Goal: Obtain resource: Download file/media

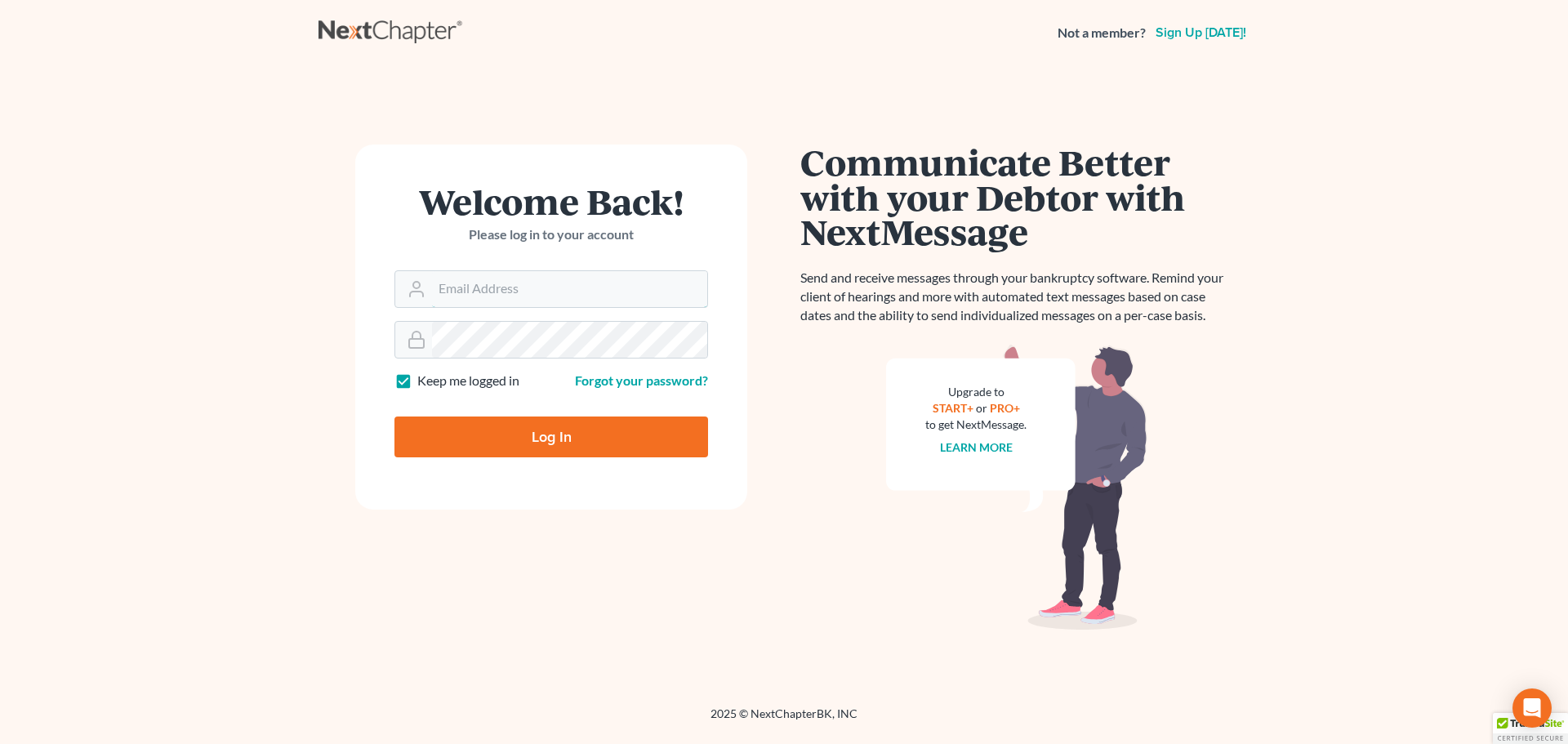
type input "staff@kelseylawct.com"
click at [609, 440] on input "Log In" at bounding box center [551, 437] width 313 height 41
type input "Thinking..."
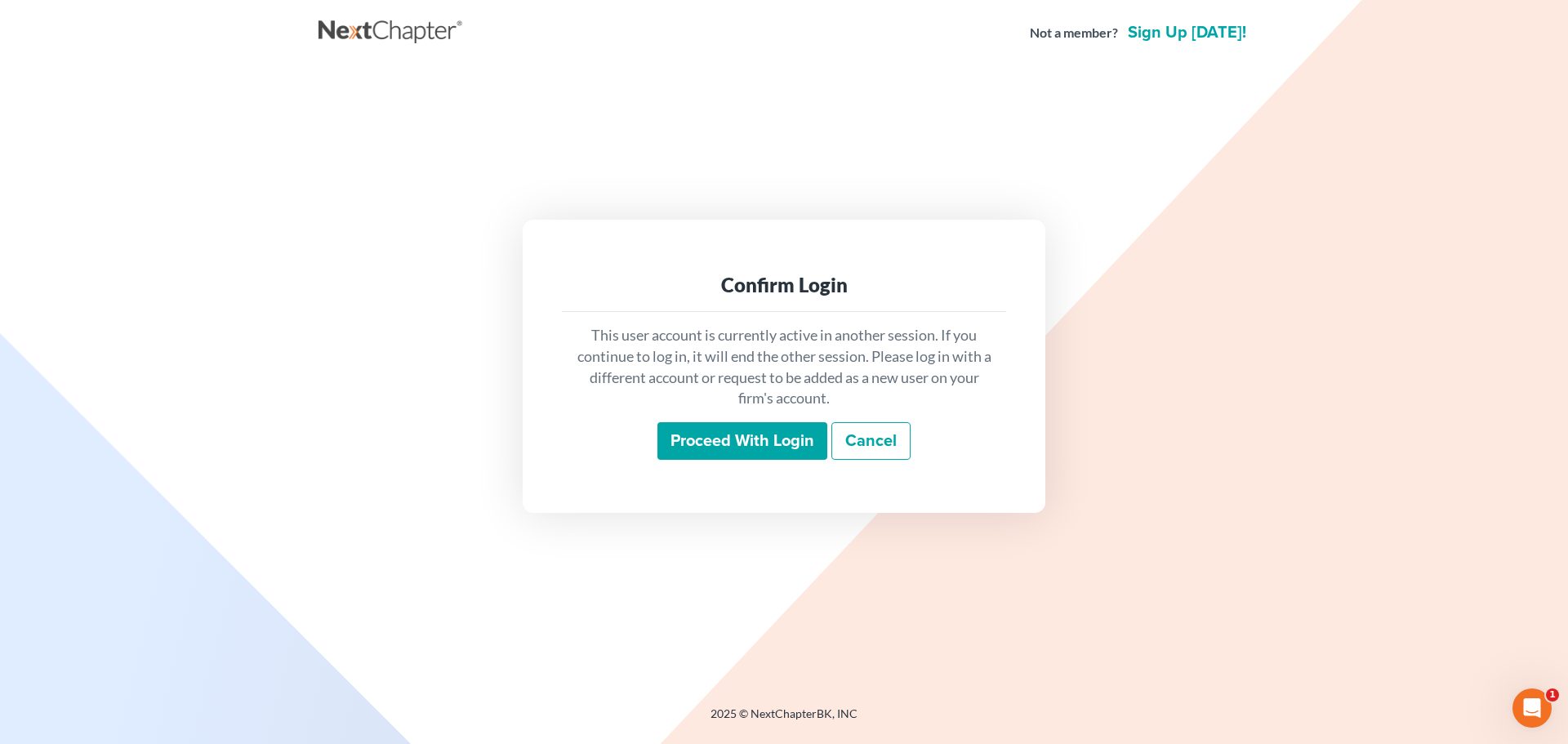
click at [730, 446] on input "Proceed with login" at bounding box center [742, 441] width 170 height 37
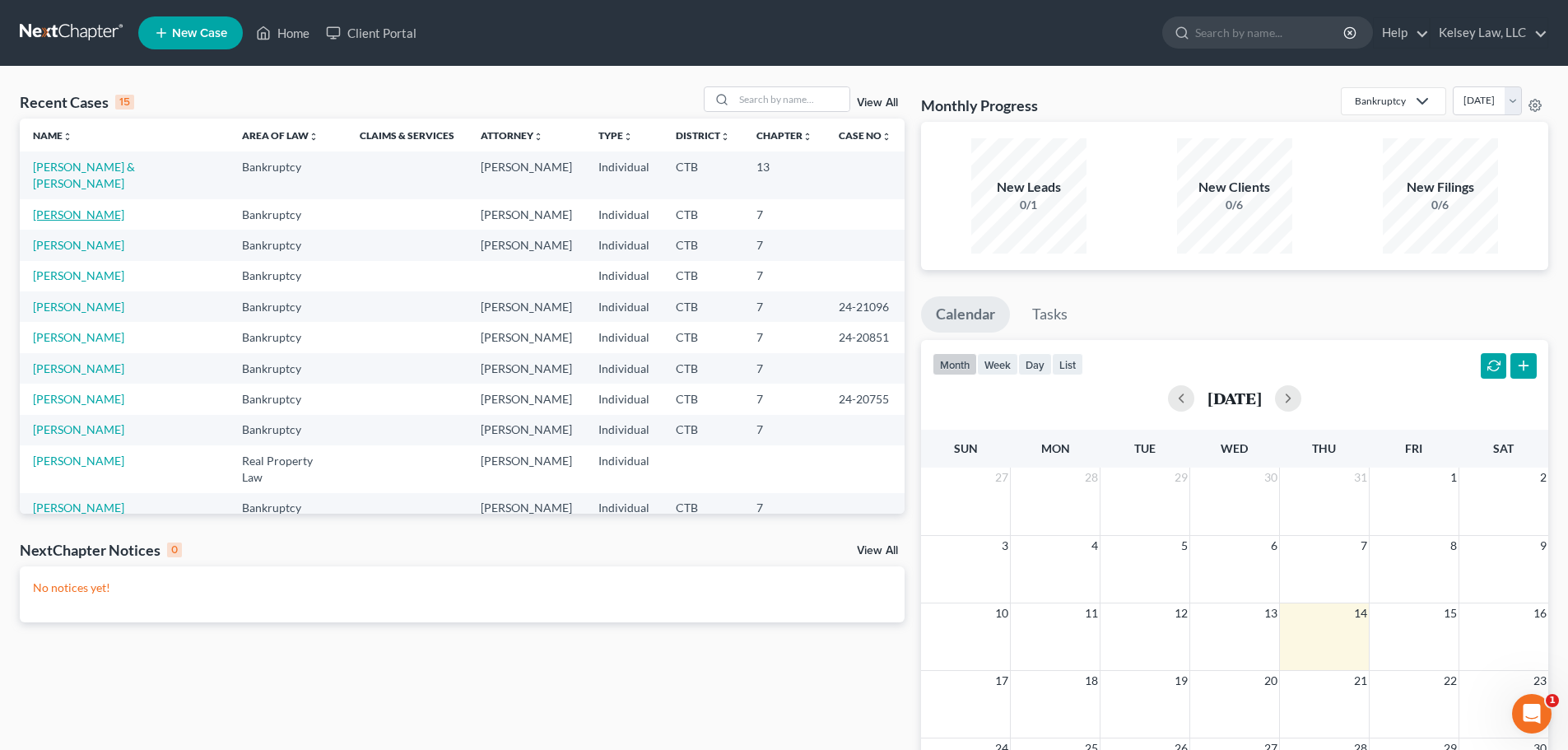
click at [81, 208] on link "[PERSON_NAME]" at bounding box center [78, 215] width 91 height 14
select select "4"
select select "6"
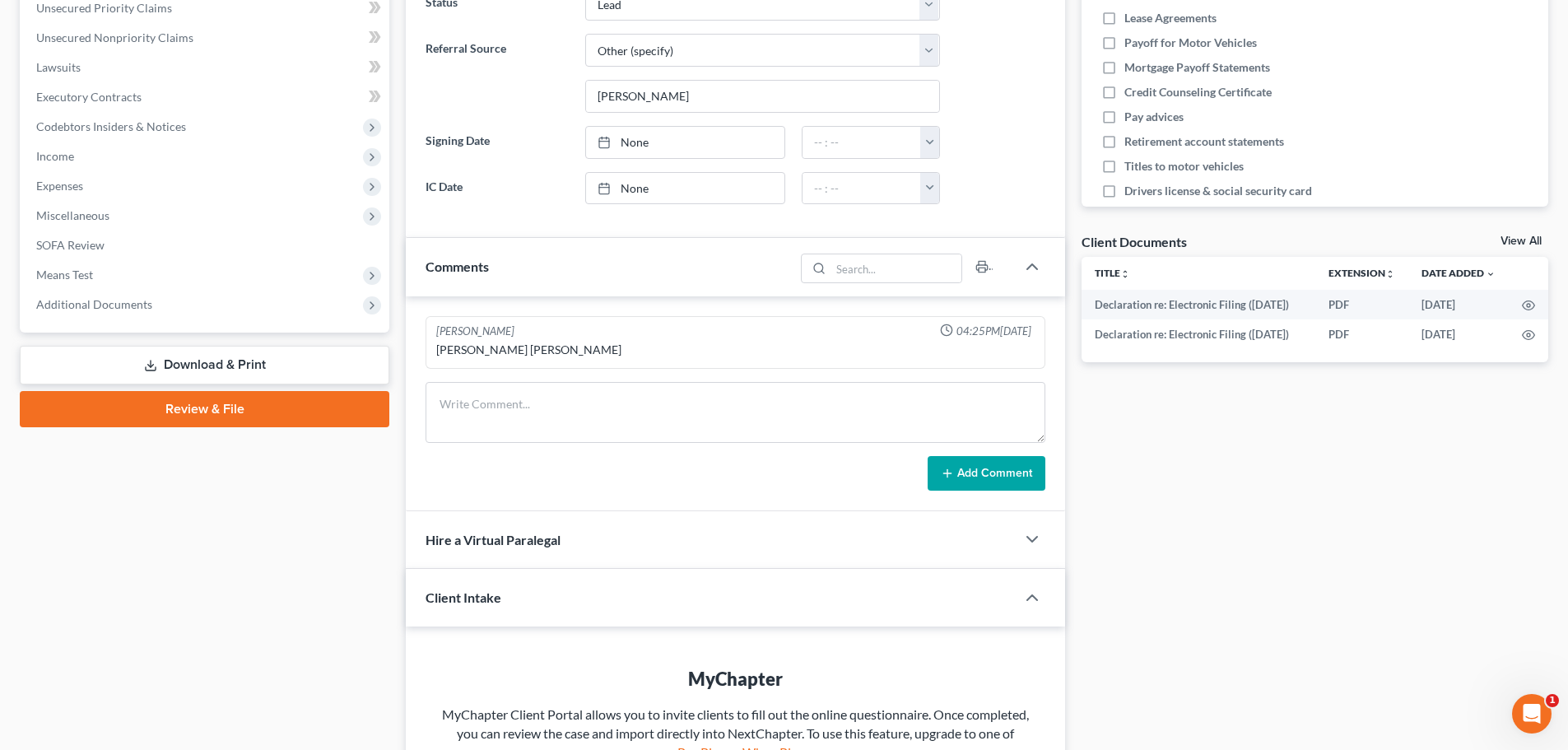
scroll to position [412, 0]
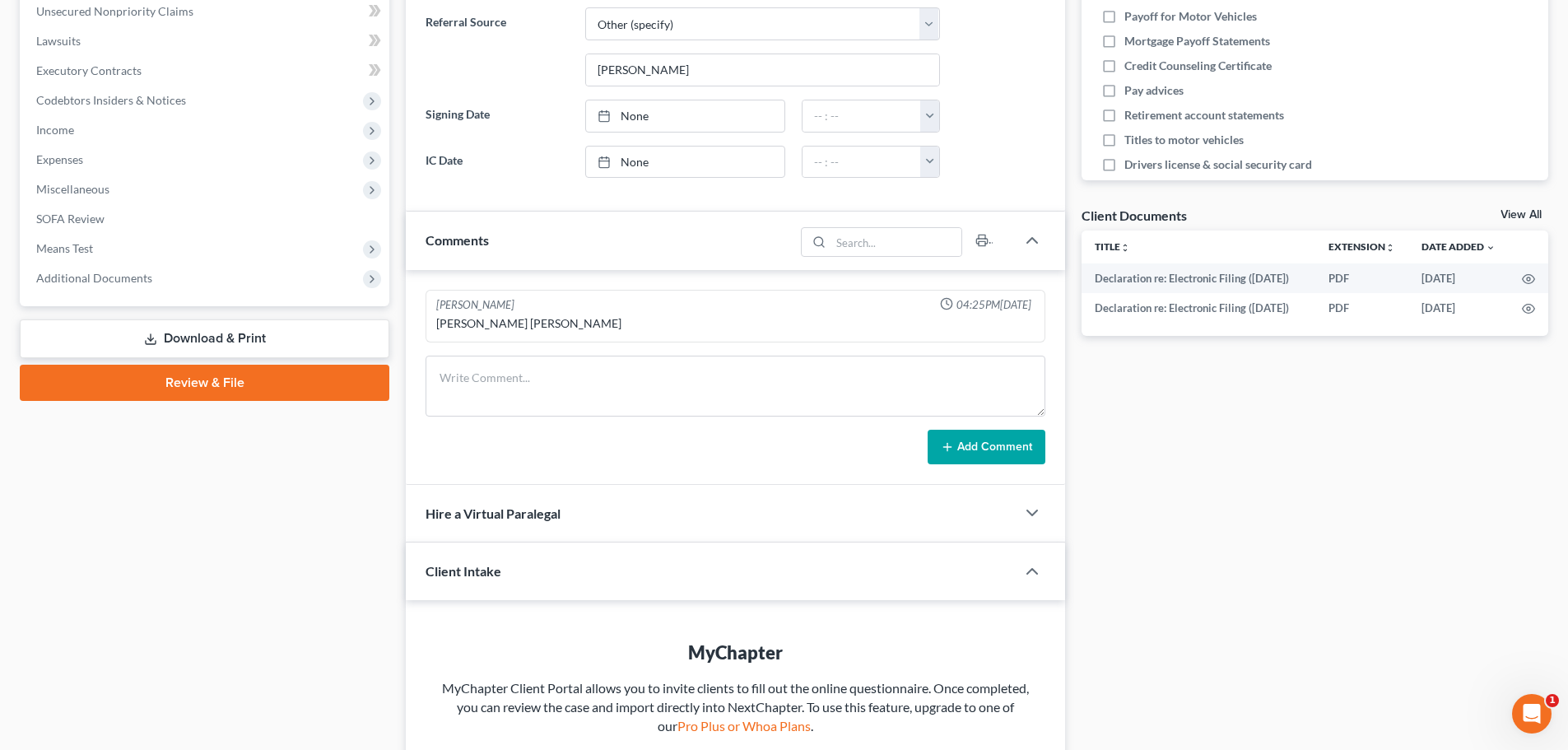
click at [254, 341] on link "Download & Print" at bounding box center [204, 338] width 369 height 39
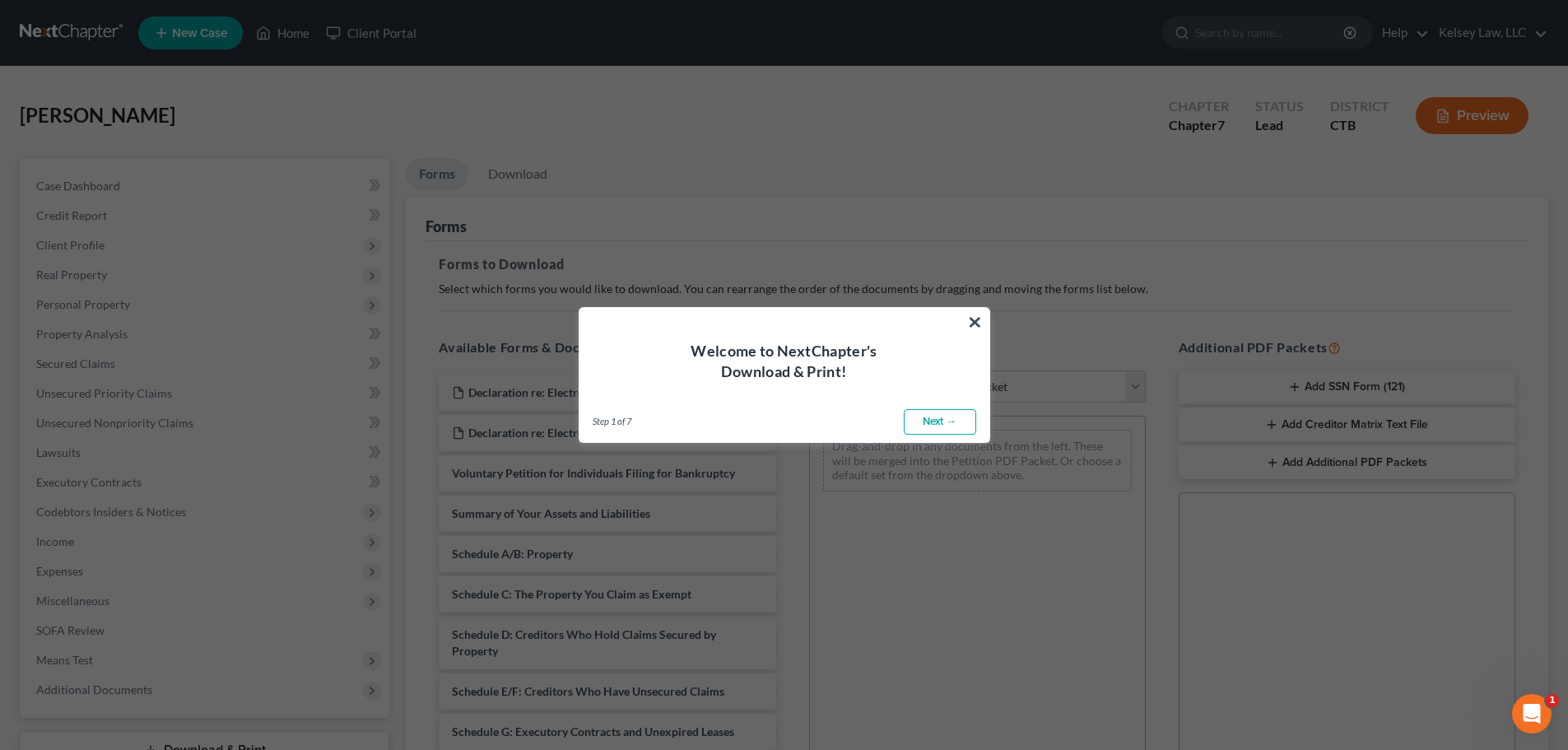
click at [936, 421] on link "Next →" at bounding box center [939, 422] width 72 height 27
select select "0"
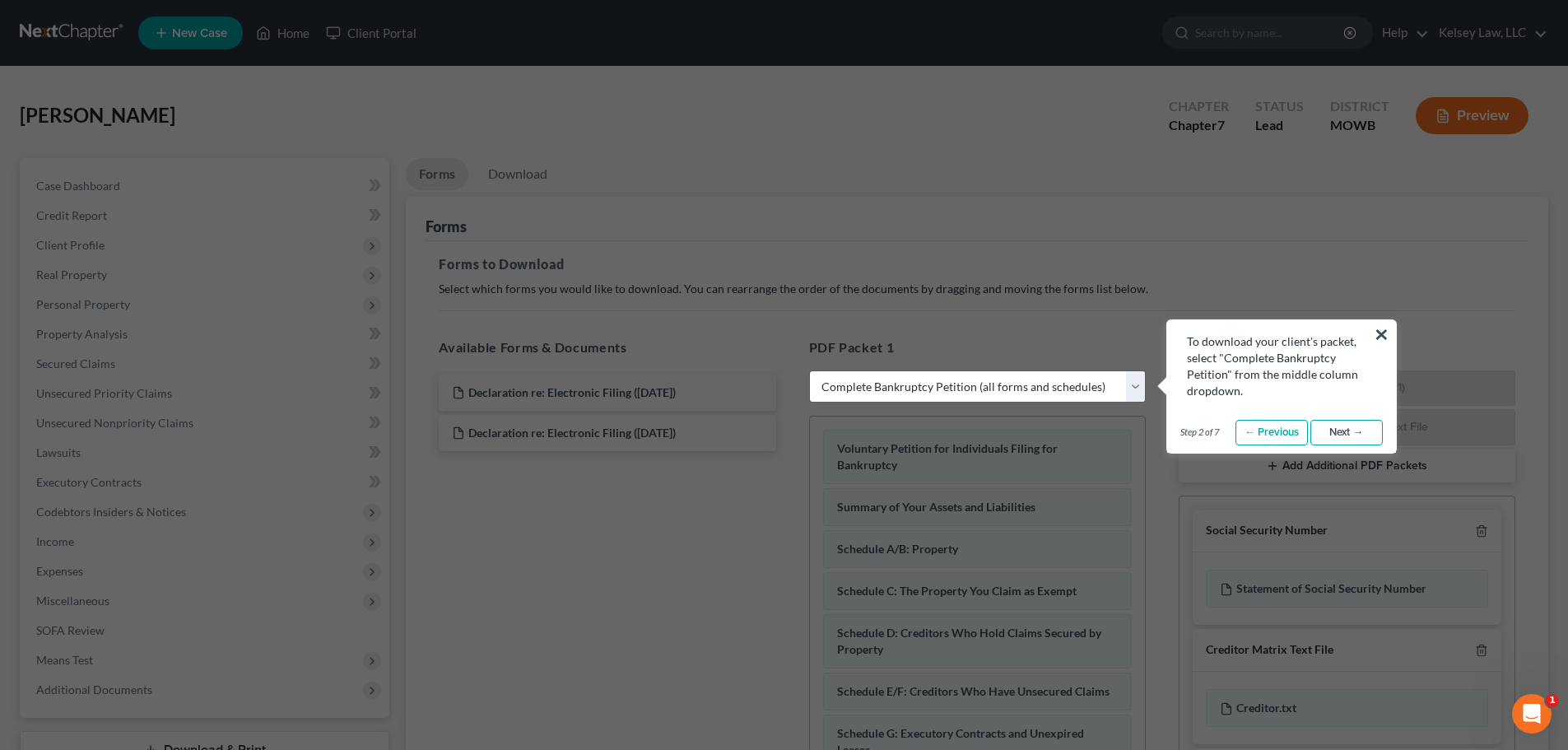
scroll to position [329, 0]
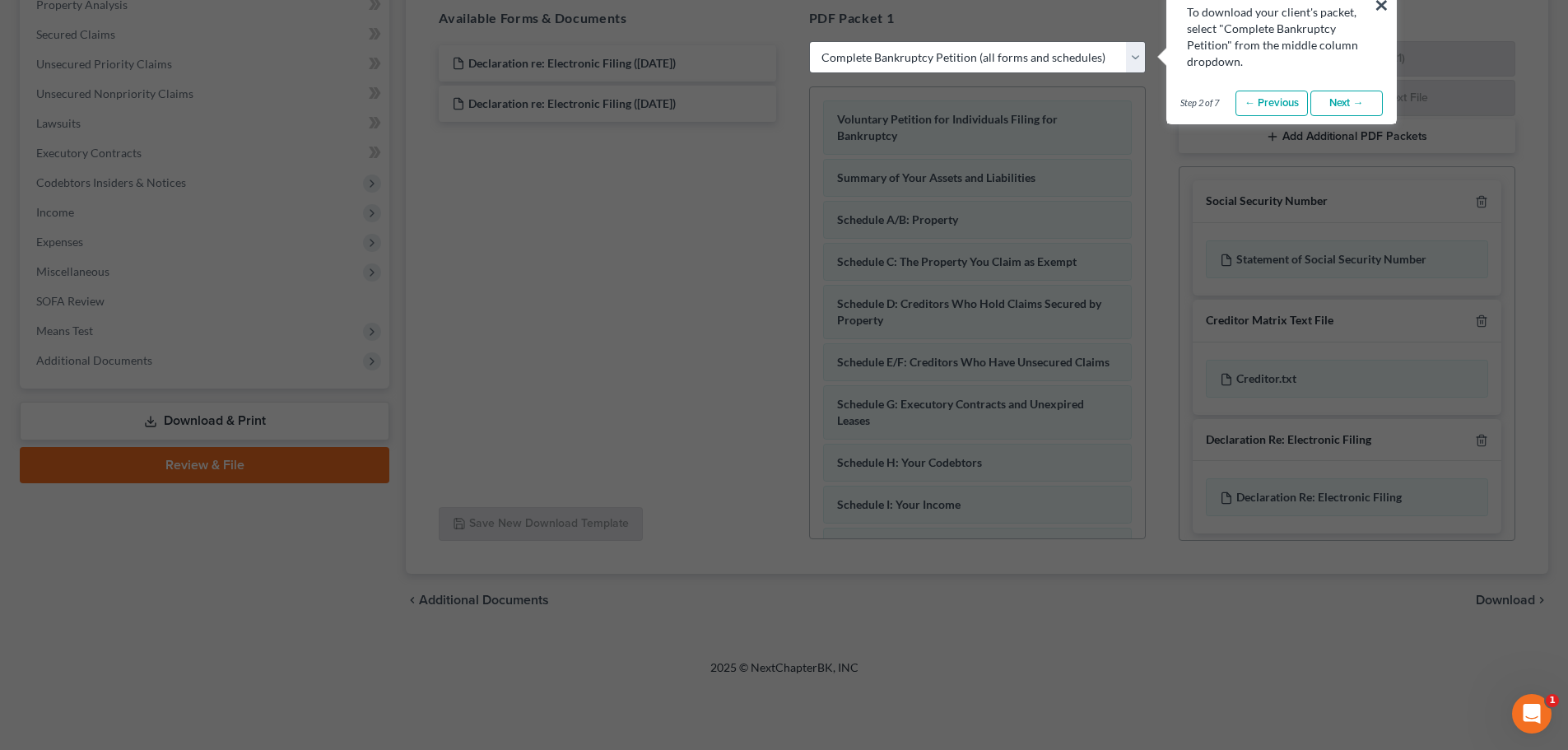
drag, startPoint x: 1137, startPoint y: 261, endPoint x: 1137, endPoint y: 359, distance: 98.0
click at [1339, 104] on link "Next →" at bounding box center [1346, 103] width 72 height 27
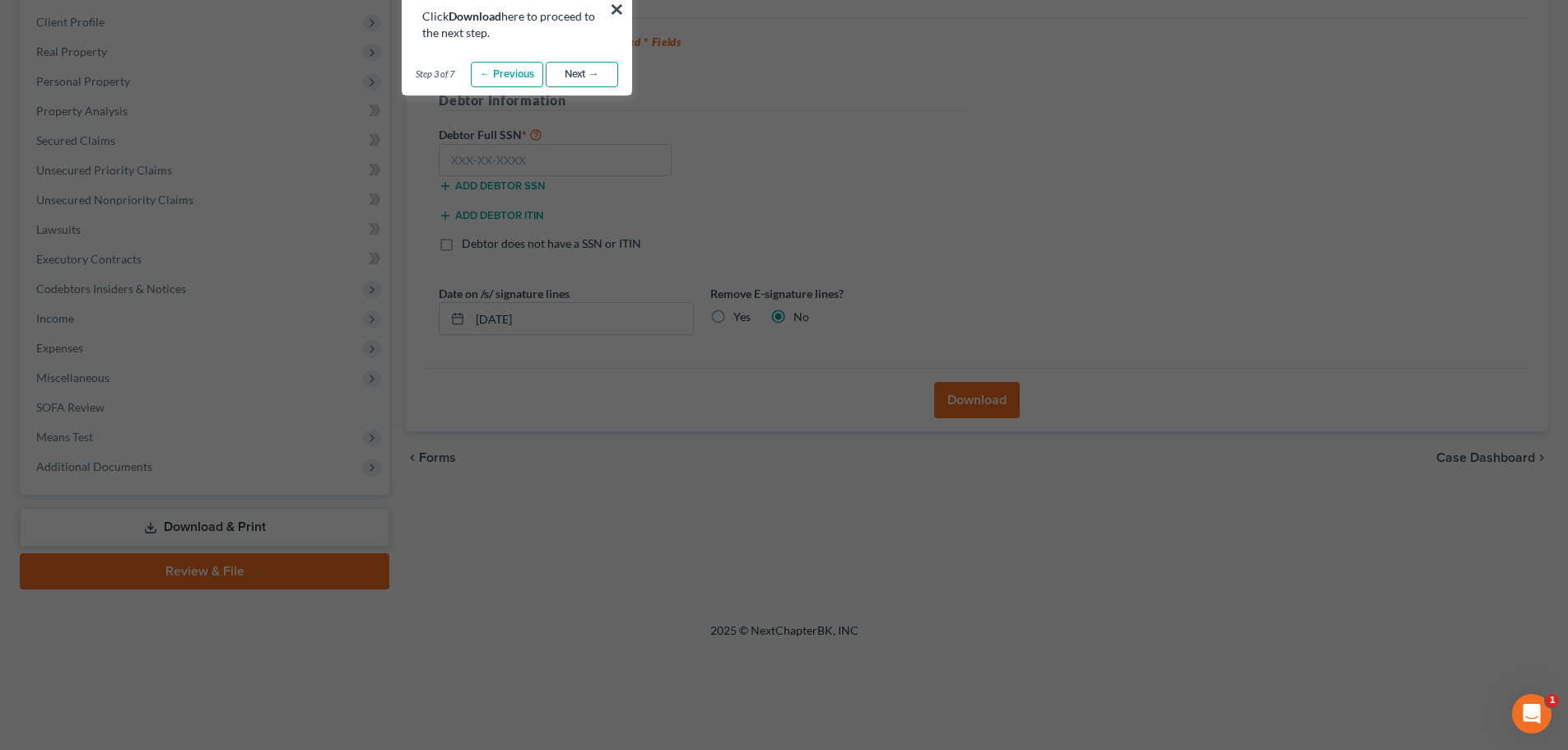
scroll to position [0, 0]
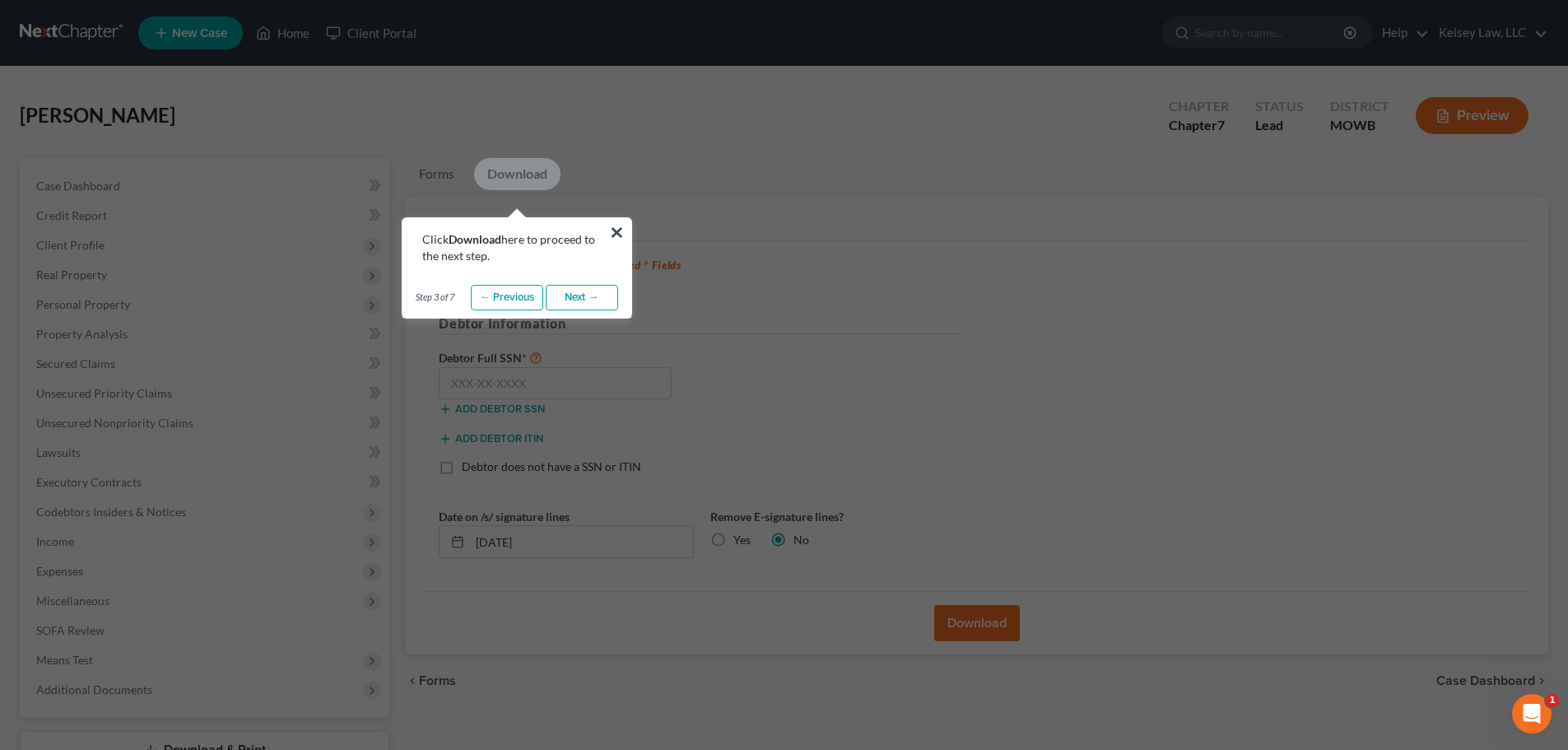
click at [508, 297] on link "← Previous" at bounding box center [507, 298] width 72 height 27
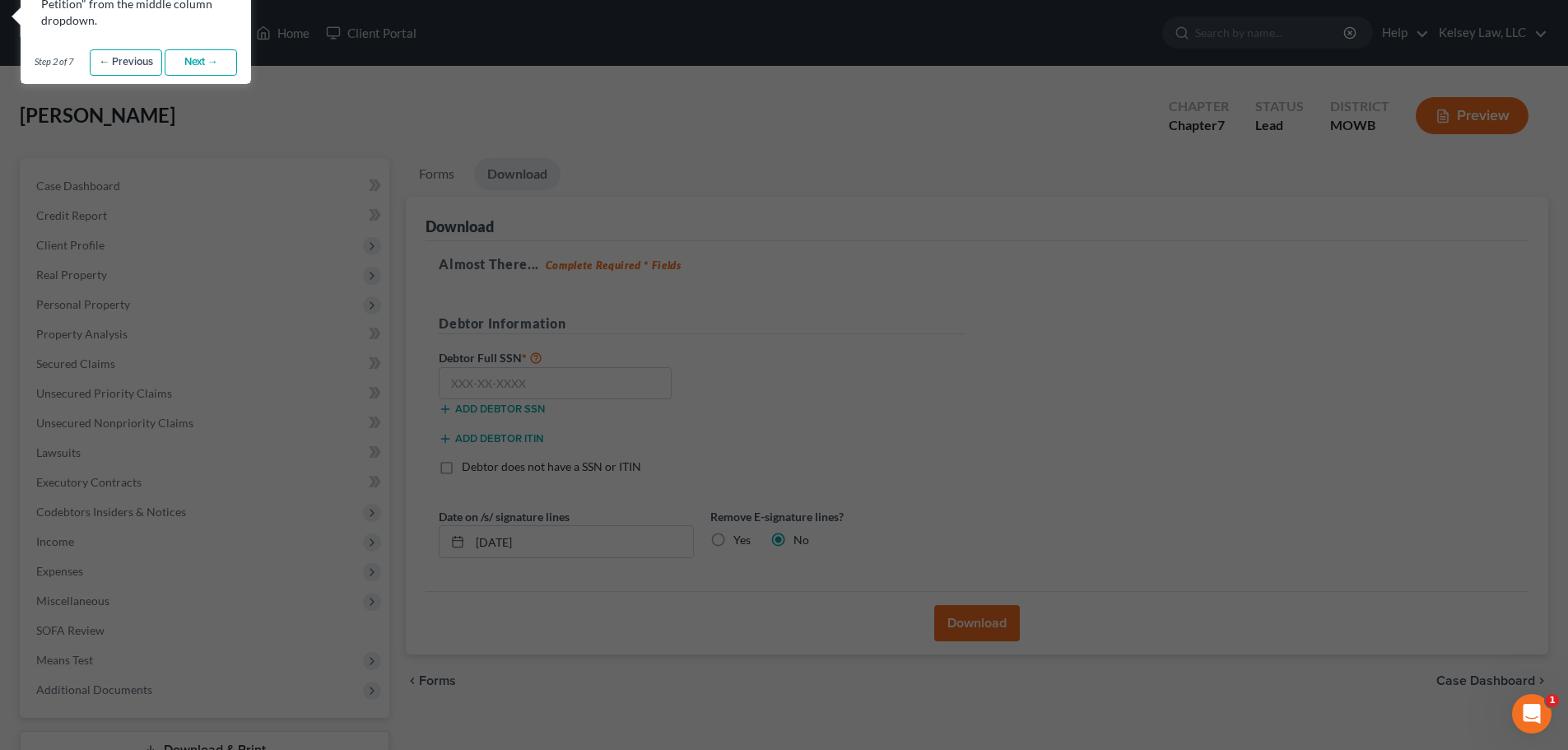
click at [135, 56] on link "← Previous" at bounding box center [126, 62] width 72 height 27
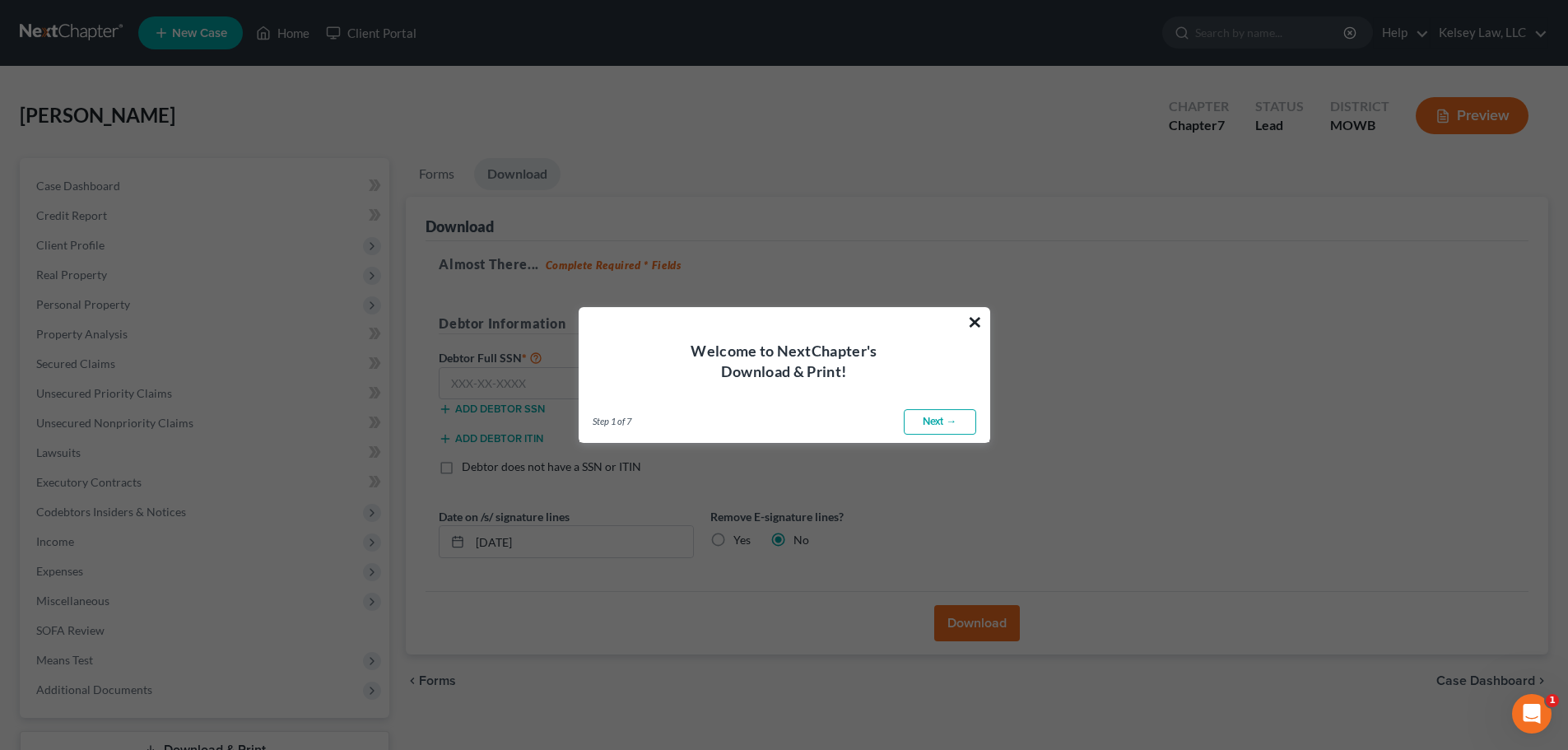
click at [978, 316] on button "×" at bounding box center [975, 322] width 16 height 27
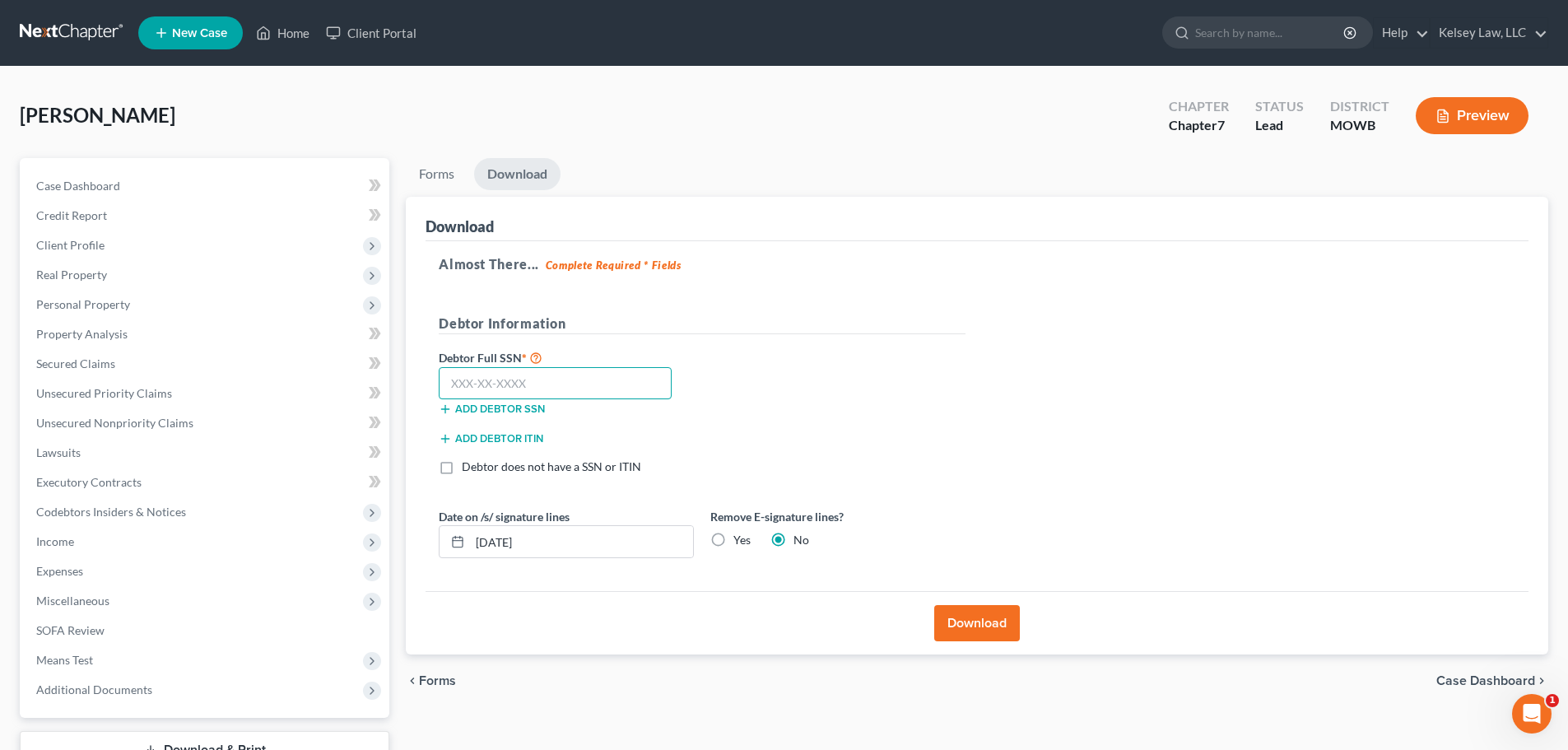
click at [447, 378] on input "text" at bounding box center [554, 383] width 233 height 33
type input "022-44-9078"
click at [564, 536] on input "[DATE]" at bounding box center [581, 541] width 223 height 32
type input "0"
click at [734, 537] on label "Yes" at bounding box center [741, 539] width 17 height 17
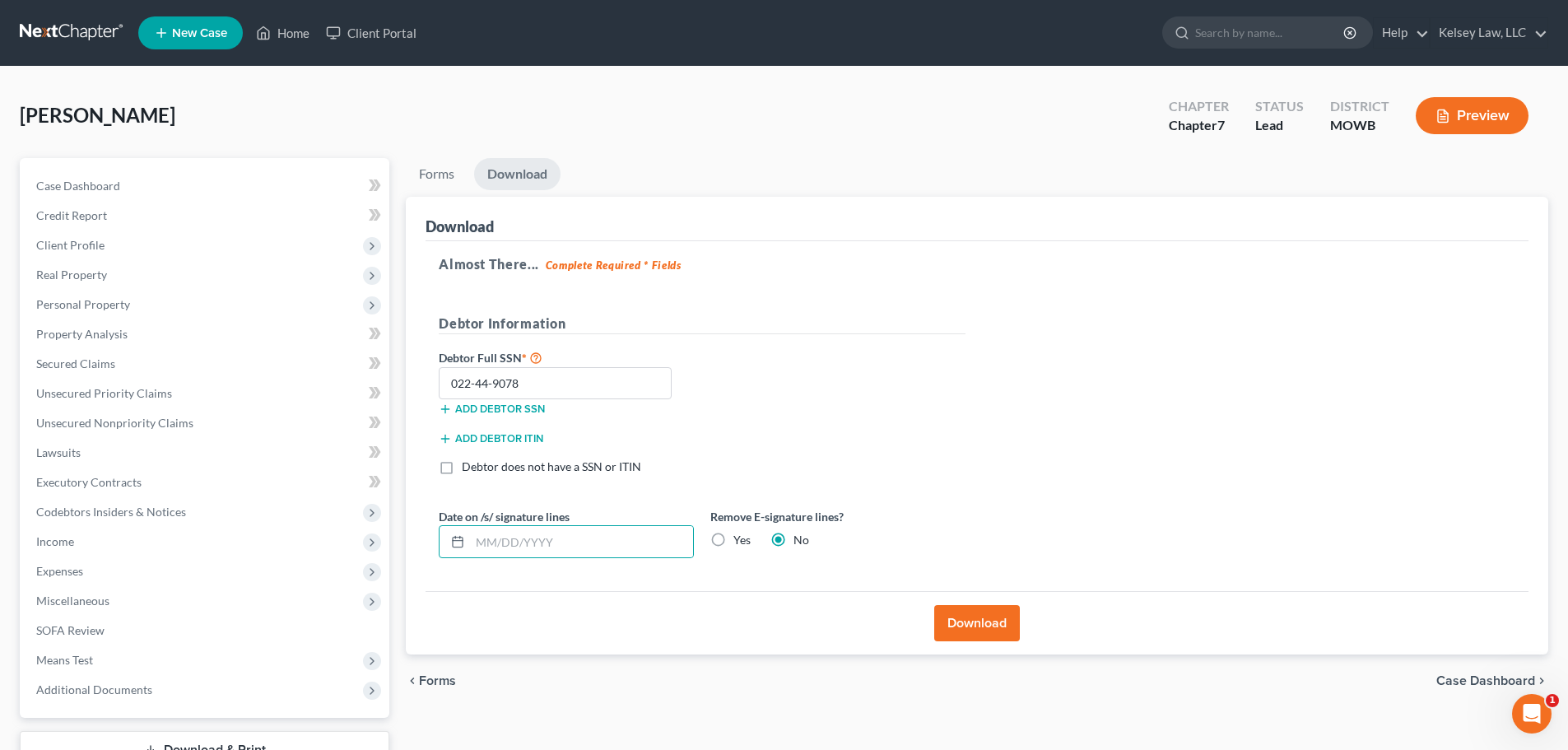
click at [740, 537] on input "Yes" at bounding box center [745, 536] width 11 height 11
radio input "true"
radio input "false"
click at [971, 620] on button "Download" at bounding box center [977, 622] width 86 height 37
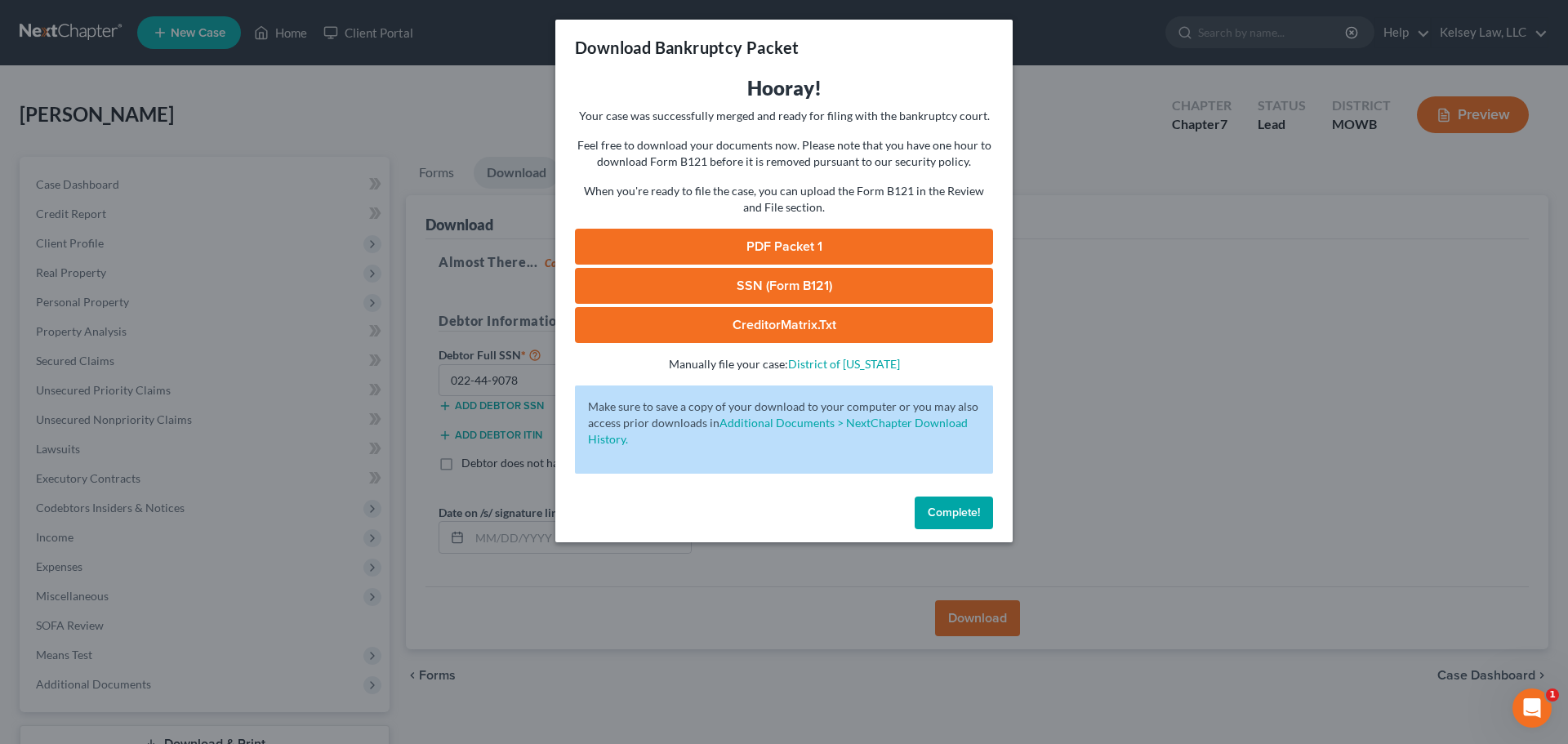
click at [791, 252] on link "PDF Packet 1" at bounding box center [784, 246] width 418 height 36
click at [784, 290] on link "SSN (Form B121)" at bounding box center [784, 286] width 418 height 36
click at [842, 324] on link "CreditorMatrix.txt" at bounding box center [784, 325] width 418 height 36
click at [959, 519] on button "Complete!" at bounding box center [954, 512] width 79 height 32
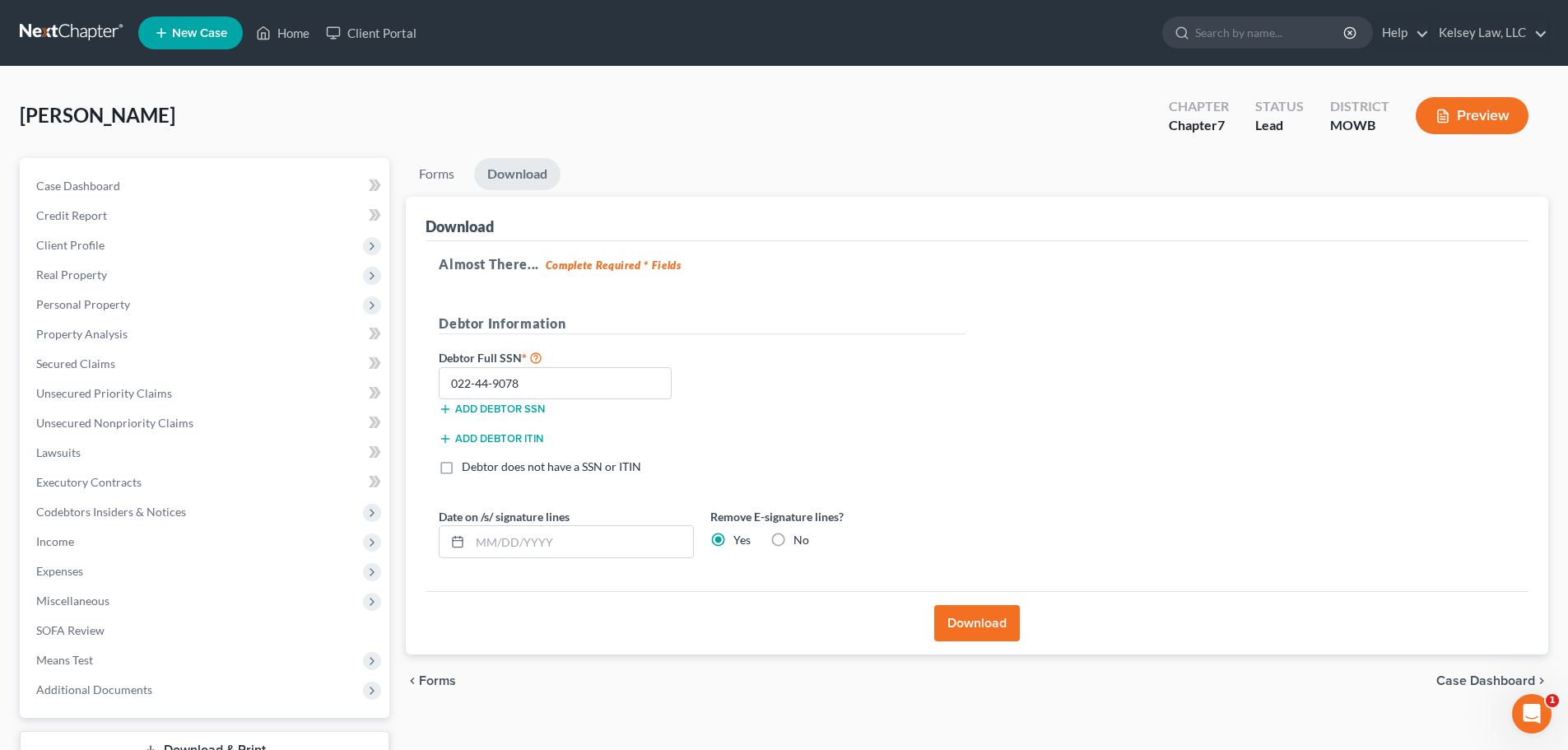
click at [974, 628] on button "Download" at bounding box center [977, 622] width 86 height 37
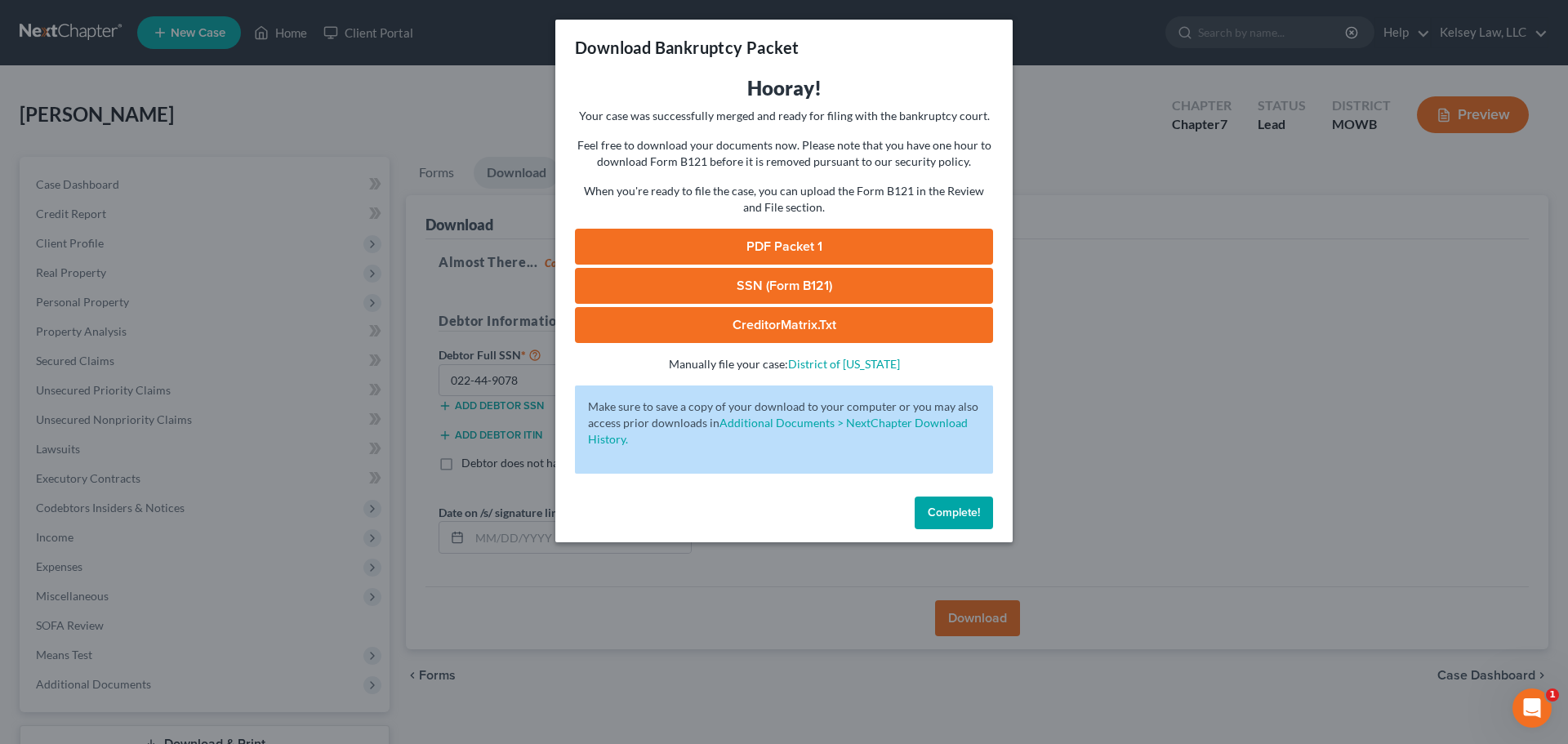
click at [989, 514] on button "Complete!" at bounding box center [954, 512] width 79 height 32
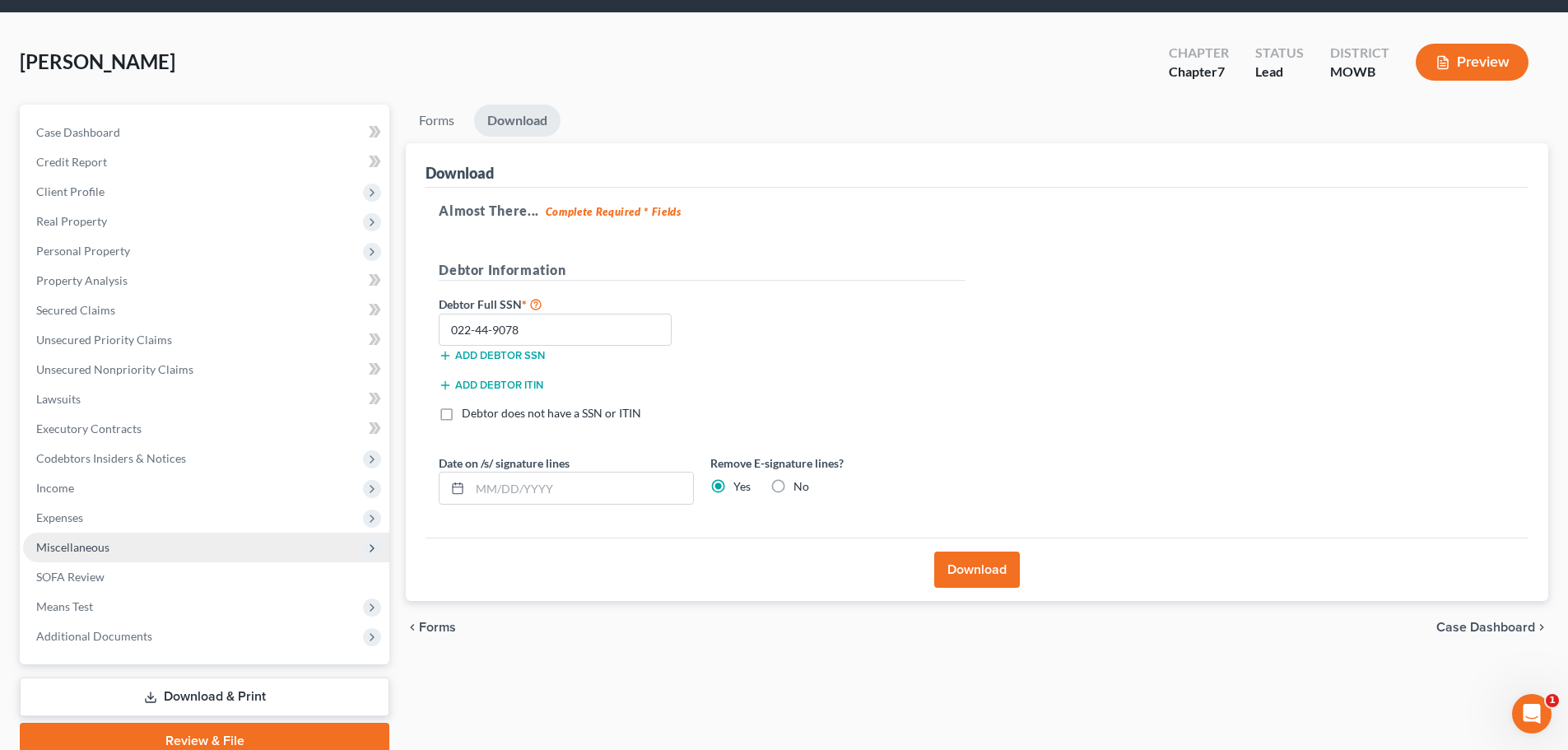
scroll to position [82, 0]
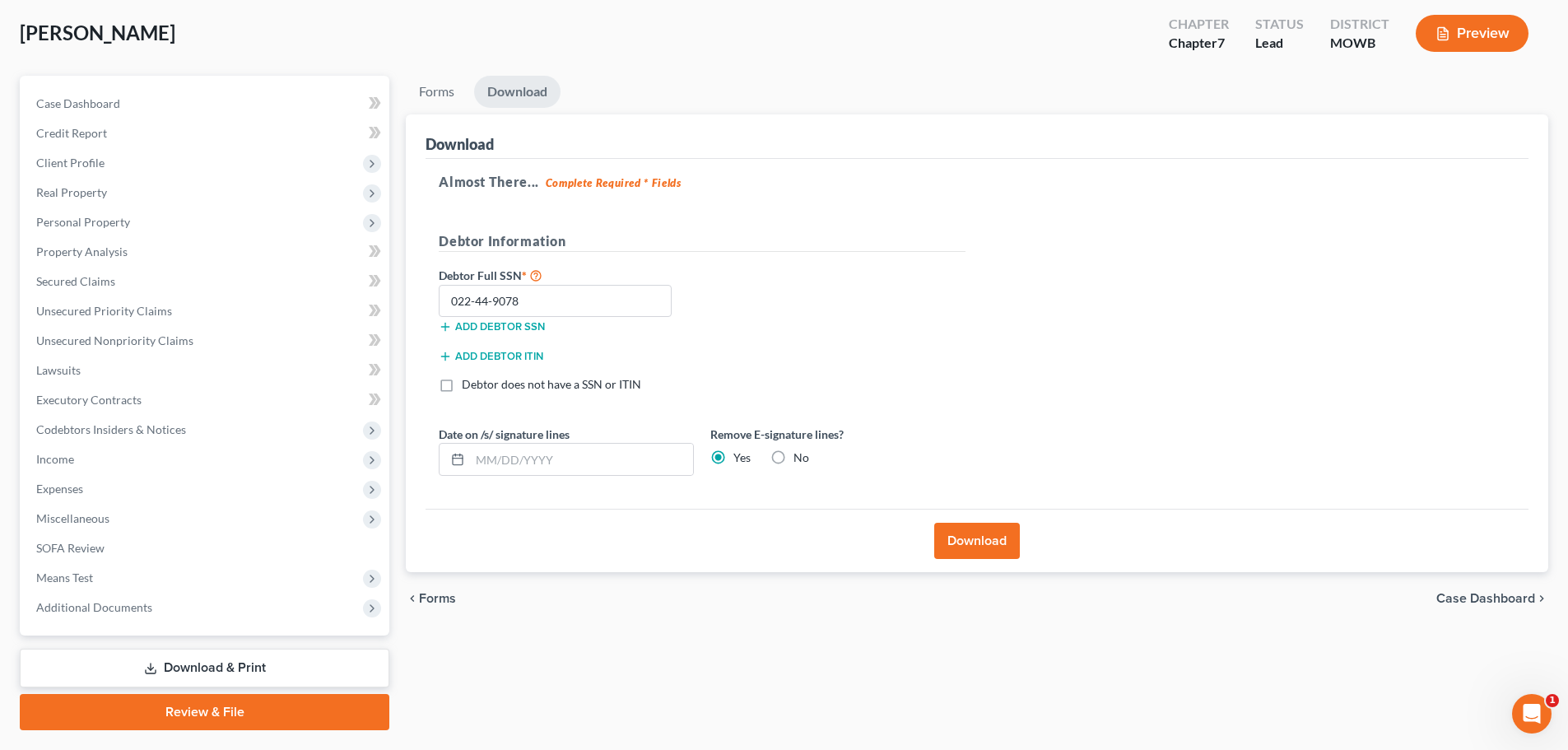
click at [223, 668] on link "Download & Print" at bounding box center [204, 667] width 369 height 39
click at [177, 659] on link "Download & Print" at bounding box center [204, 667] width 369 height 39
click at [109, 197] on span "Real Property" at bounding box center [206, 193] width 366 height 30
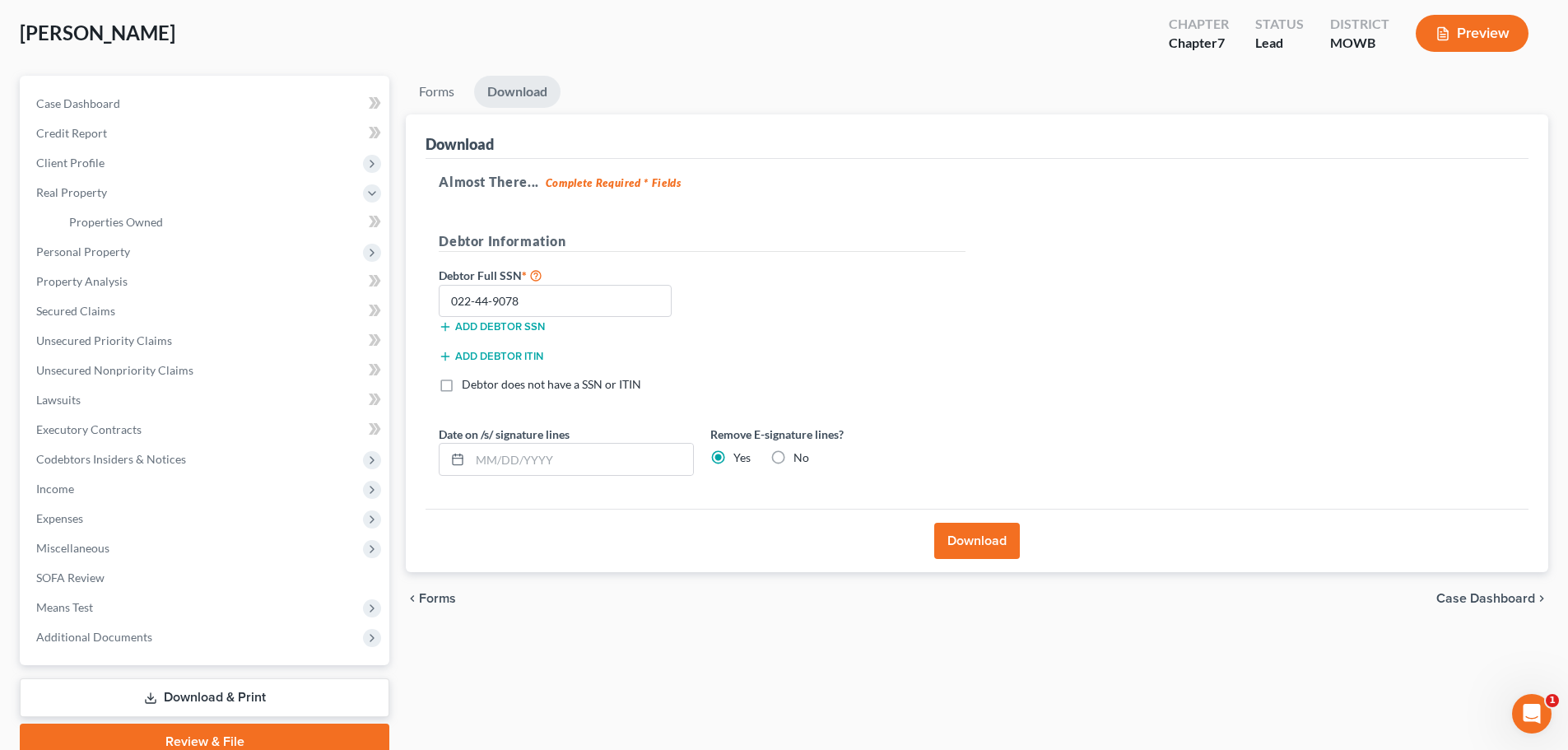
click at [1524, 604] on span "Case Dashboard" at bounding box center [1486, 598] width 99 height 13
select select "6"
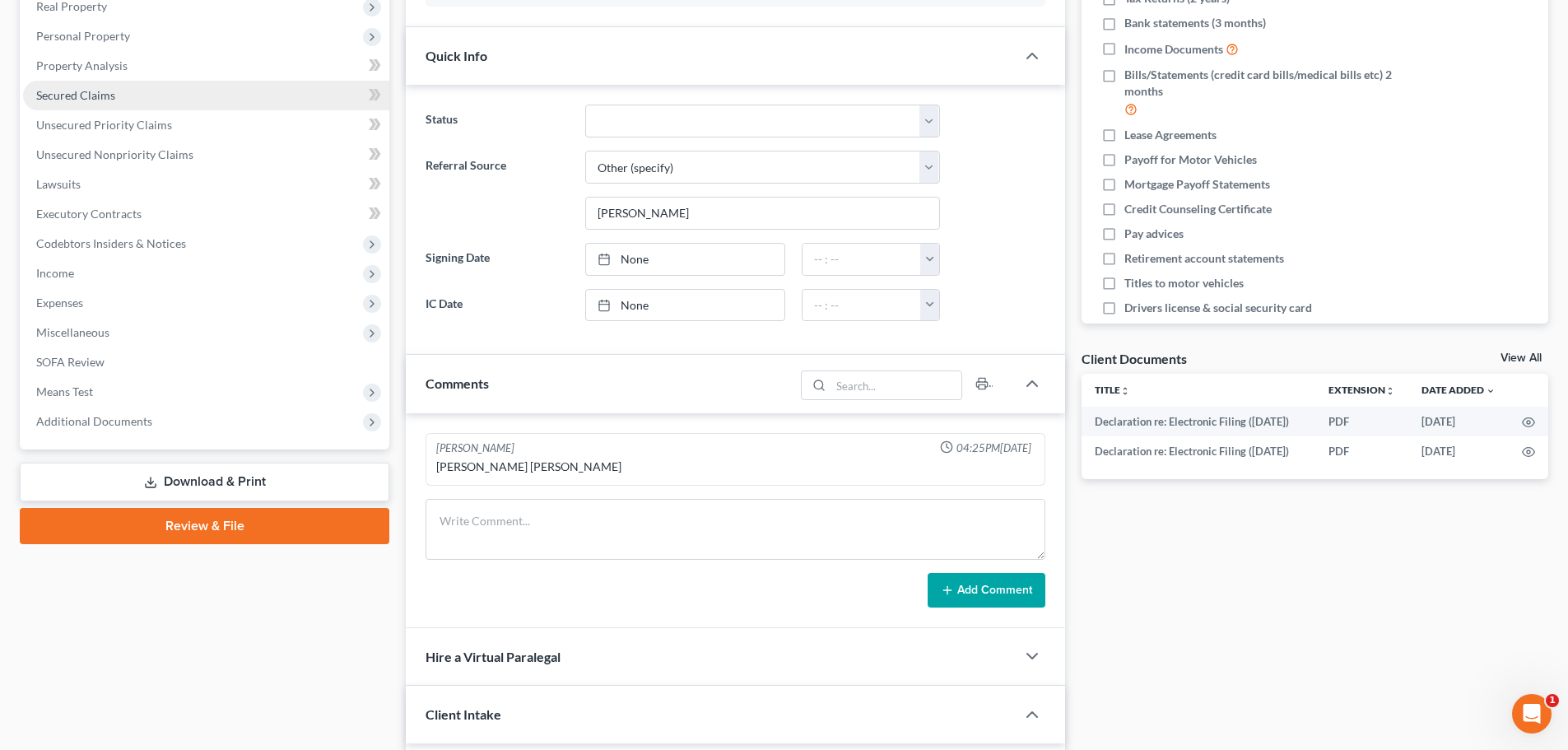
scroll to position [329, 0]
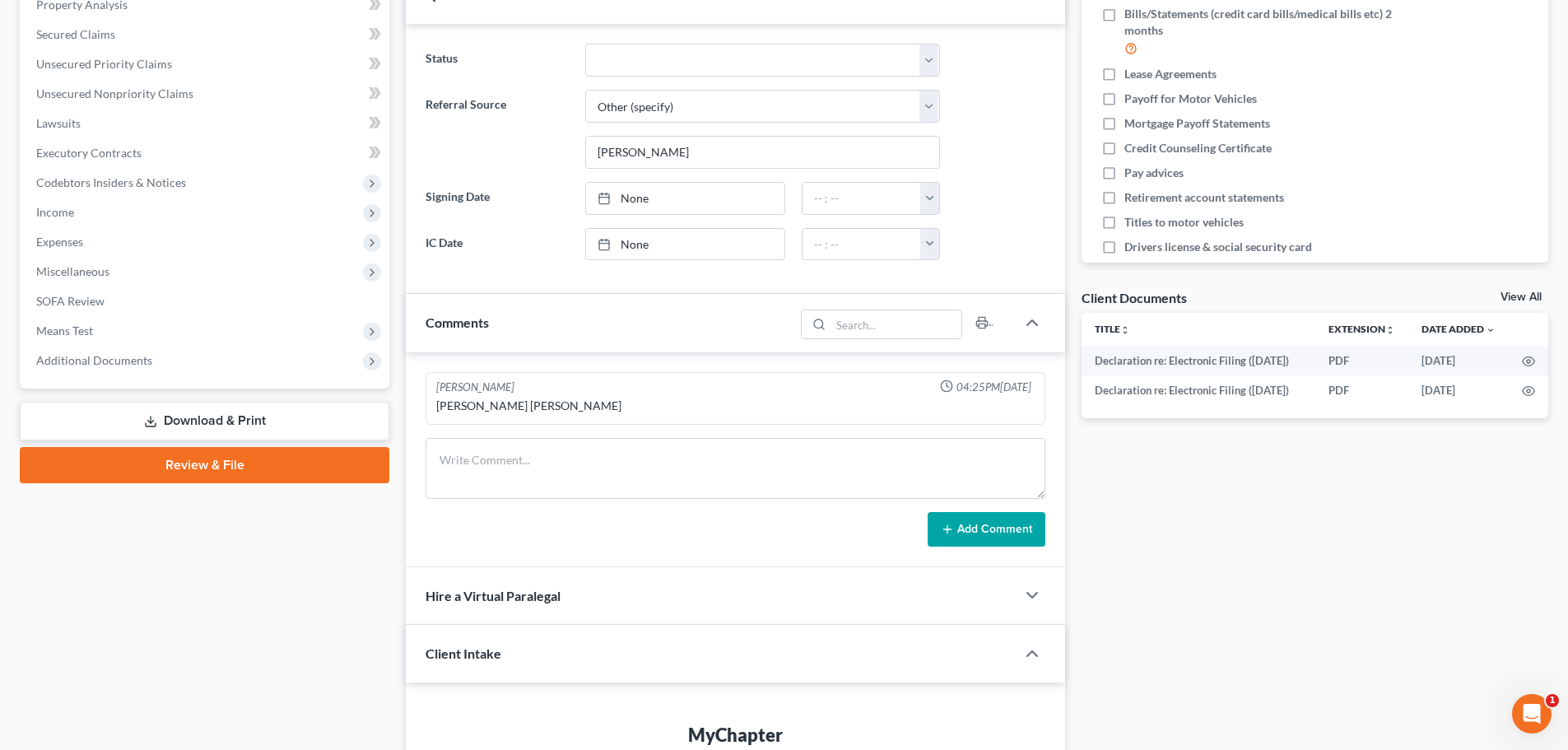
click at [228, 461] on link "Review & File" at bounding box center [204, 465] width 369 height 37
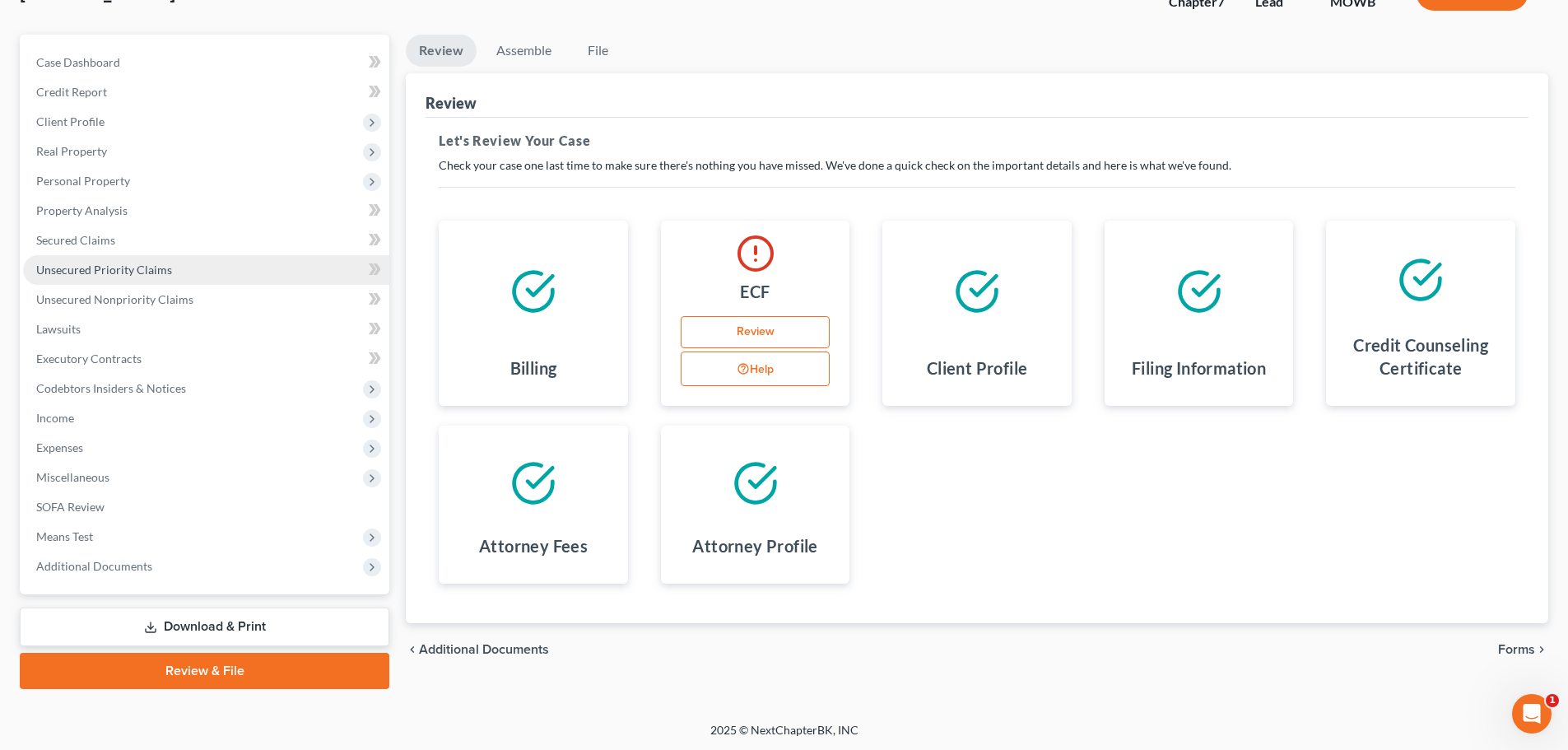
scroll to position [125, 0]
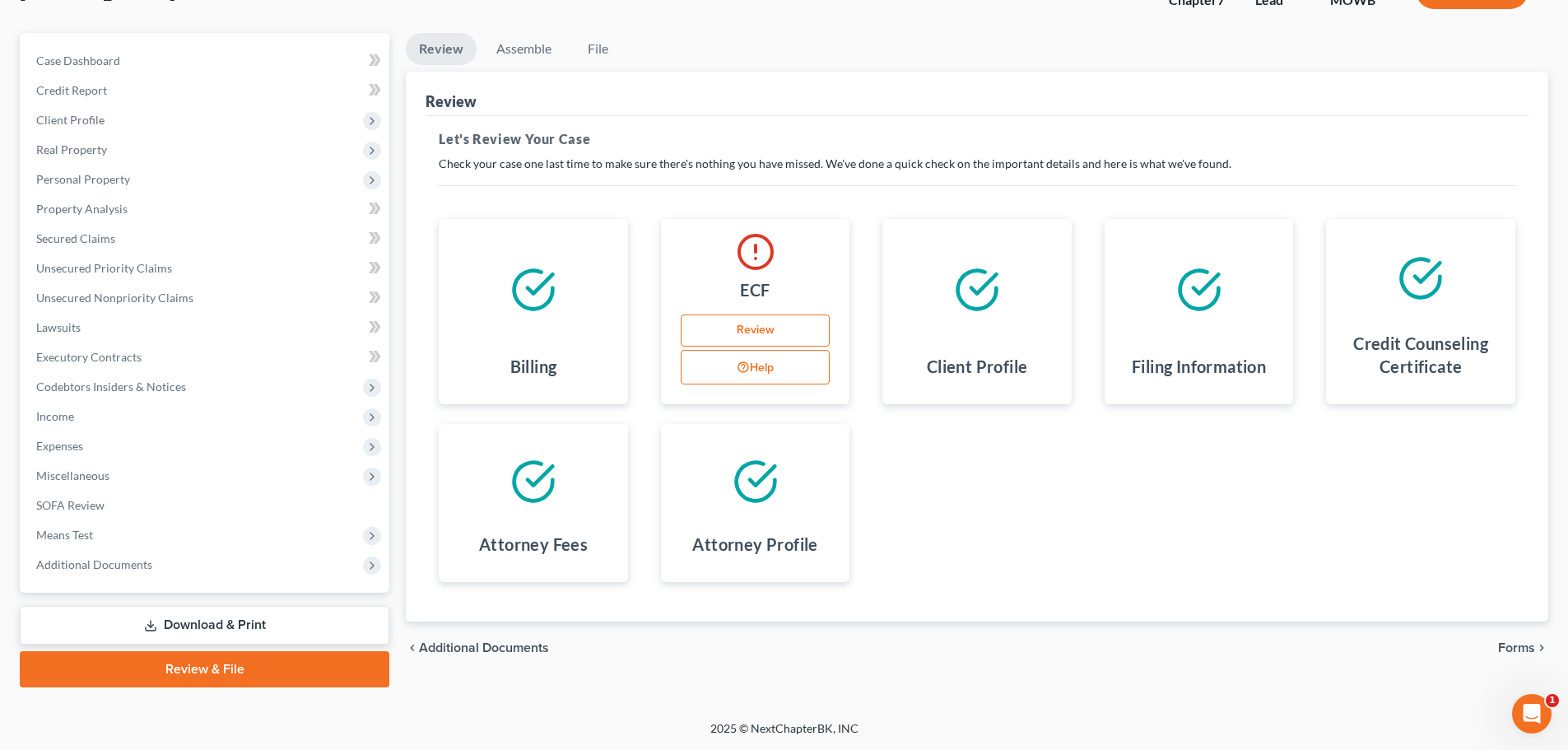
click at [185, 624] on link "Download & Print" at bounding box center [204, 624] width 369 height 39
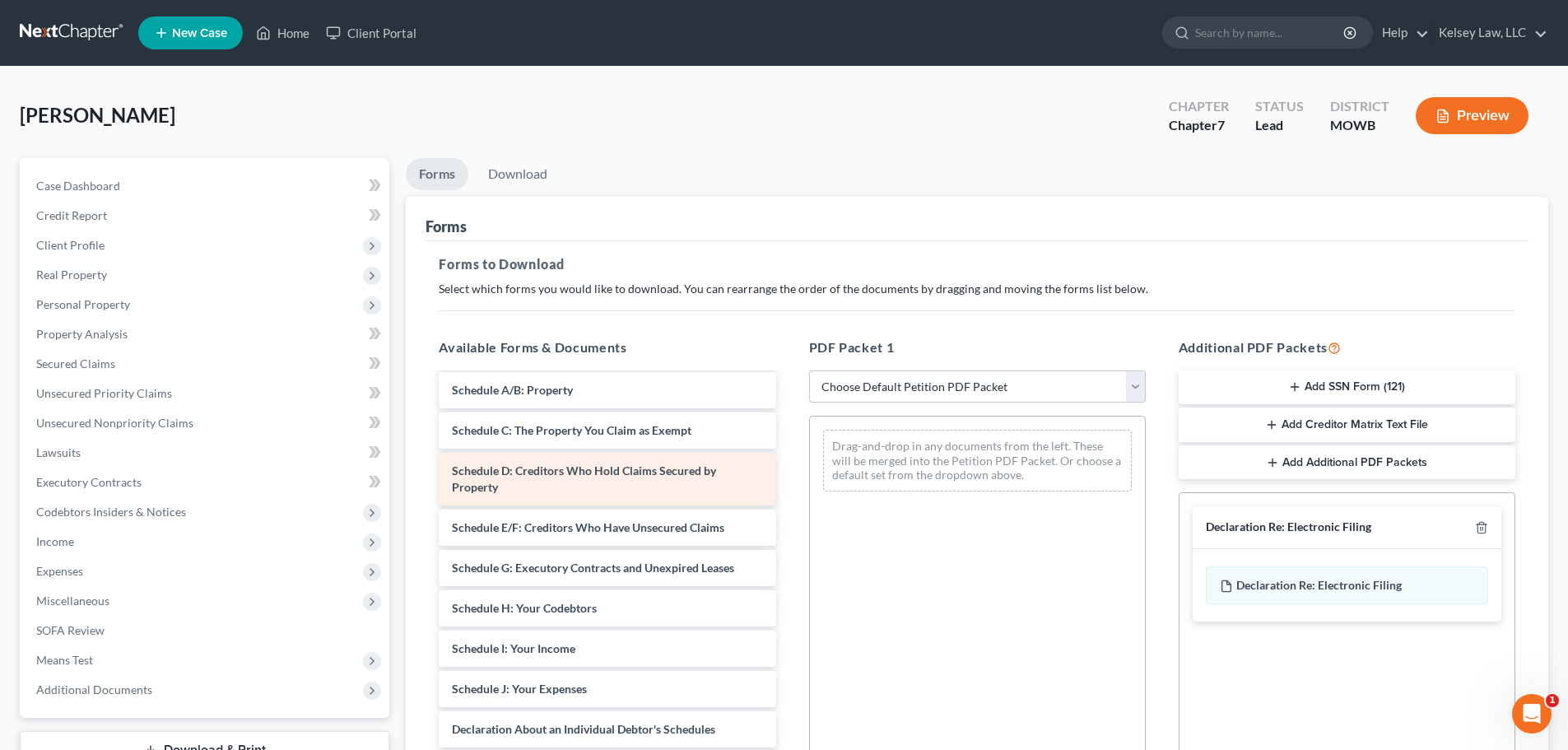
scroll to position [164, 0]
click at [1139, 387] on select "Choose Default Petition PDF Packet Complete Bankruptcy Petition (all forms and …" at bounding box center [978, 386] width 337 height 33
select select "5"
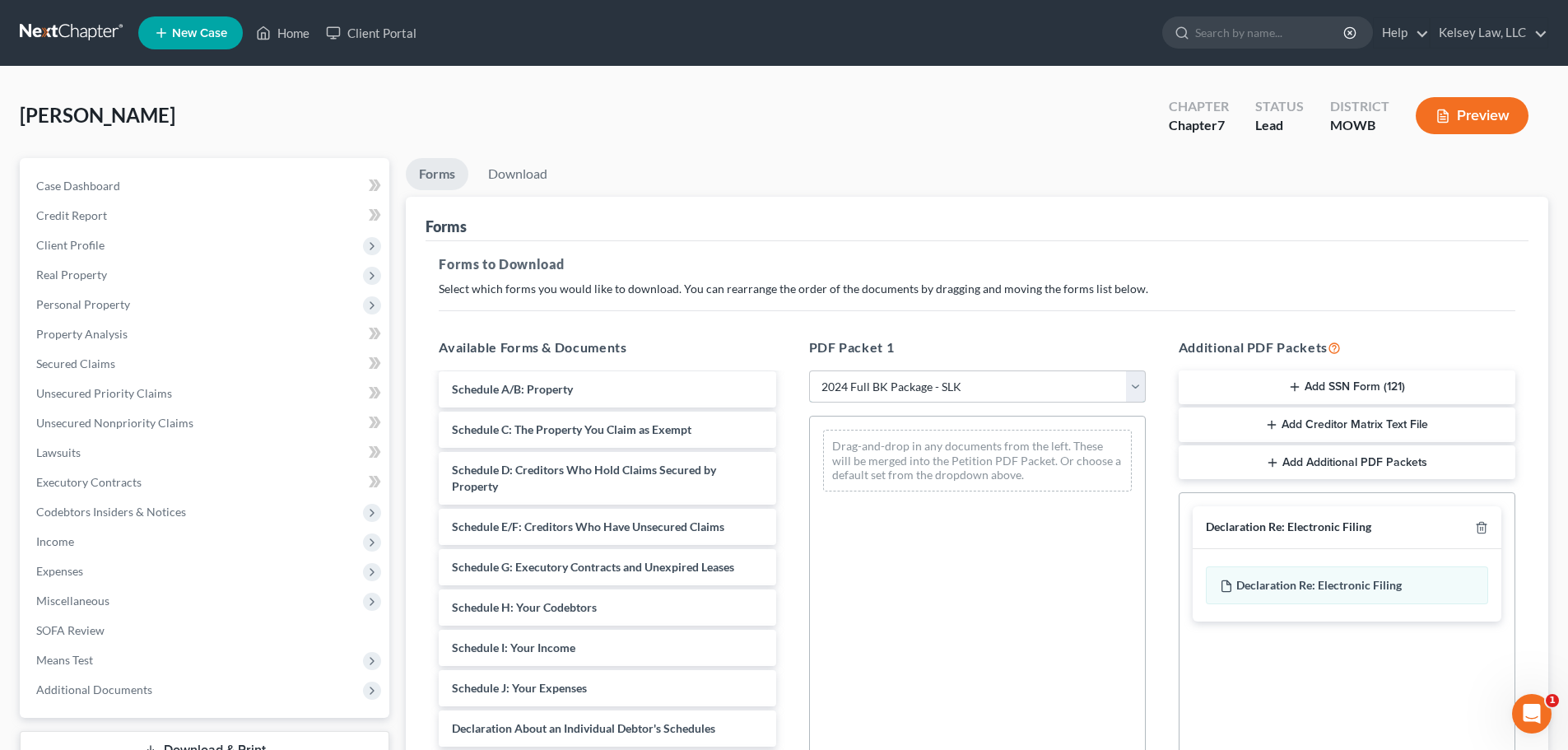
click at [810, 370] on select "Choose Default Petition PDF Packet Complete Bankruptcy Petition (all forms and …" at bounding box center [978, 386] width 337 height 33
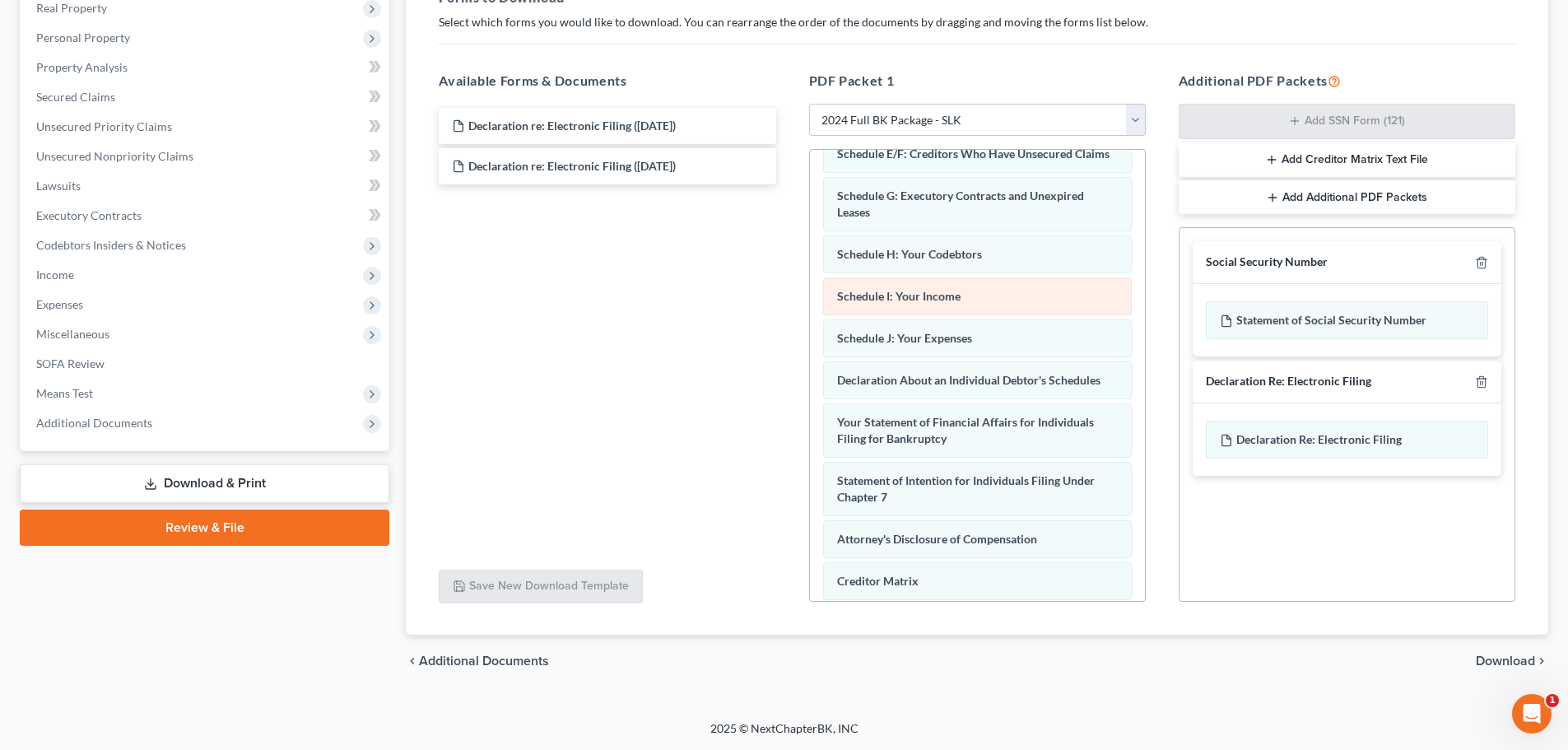
scroll to position [524, 0]
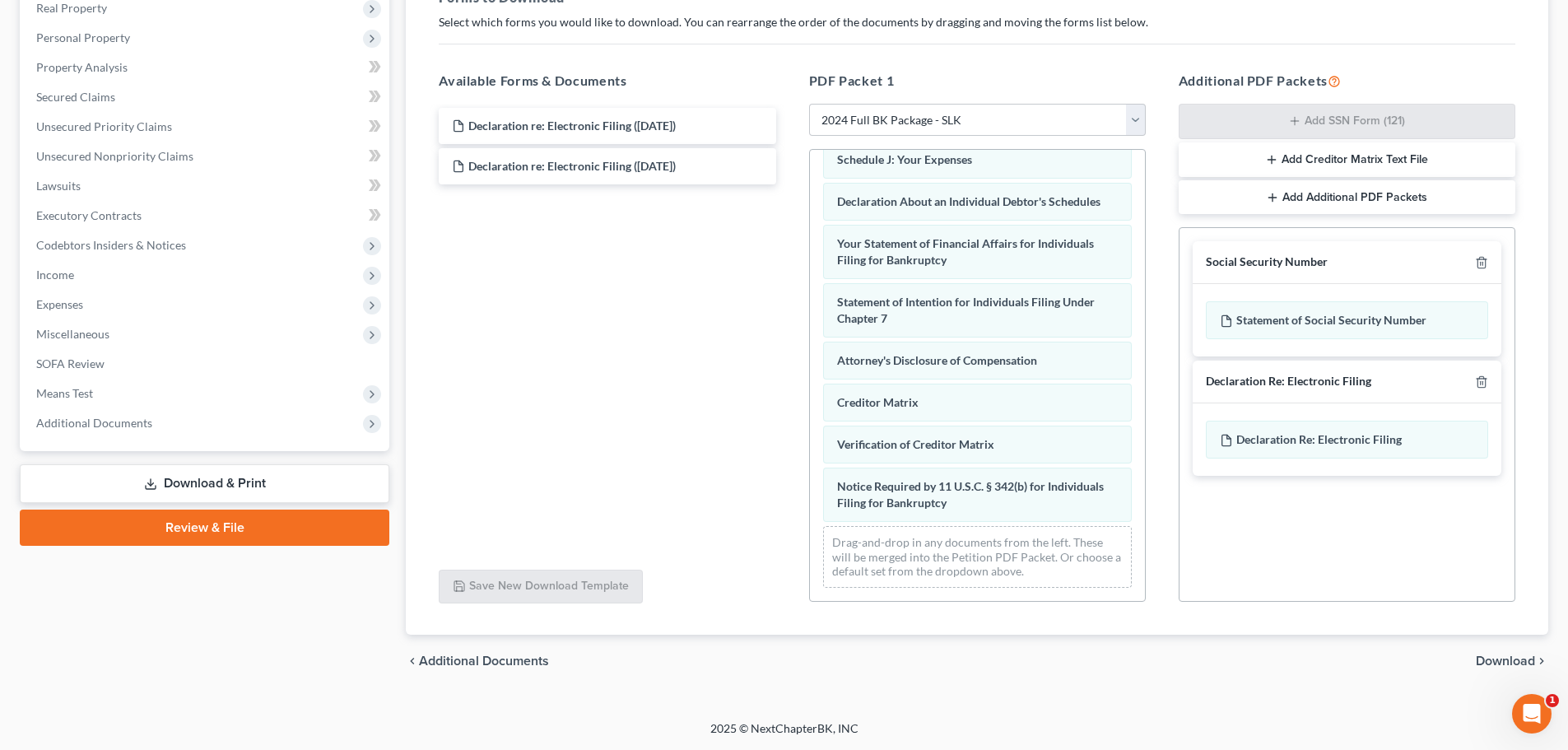
click at [1500, 663] on span "Download" at bounding box center [1506, 660] width 59 height 13
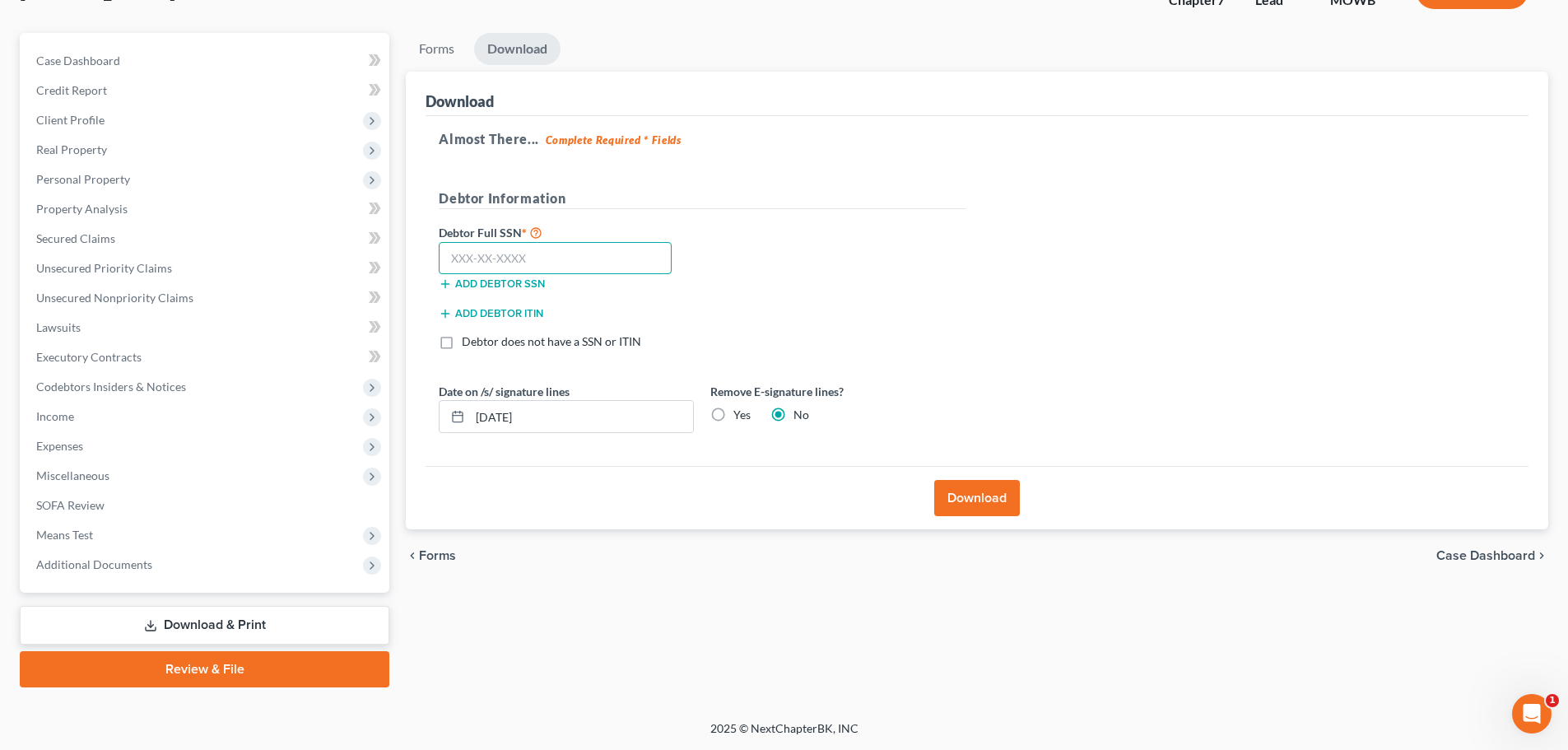
click at [467, 249] on input "text" at bounding box center [554, 258] width 233 height 33
type input "022-44-9078"
drag, startPoint x: 543, startPoint y: 411, endPoint x: 446, endPoint y: 390, distance: 99.2
click at [446, 390] on div "Date on /s/ signature lines [DATE]" at bounding box center [566, 408] width 271 height 50
click at [734, 409] on label "Yes" at bounding box center [741, 415] width 17 height 17
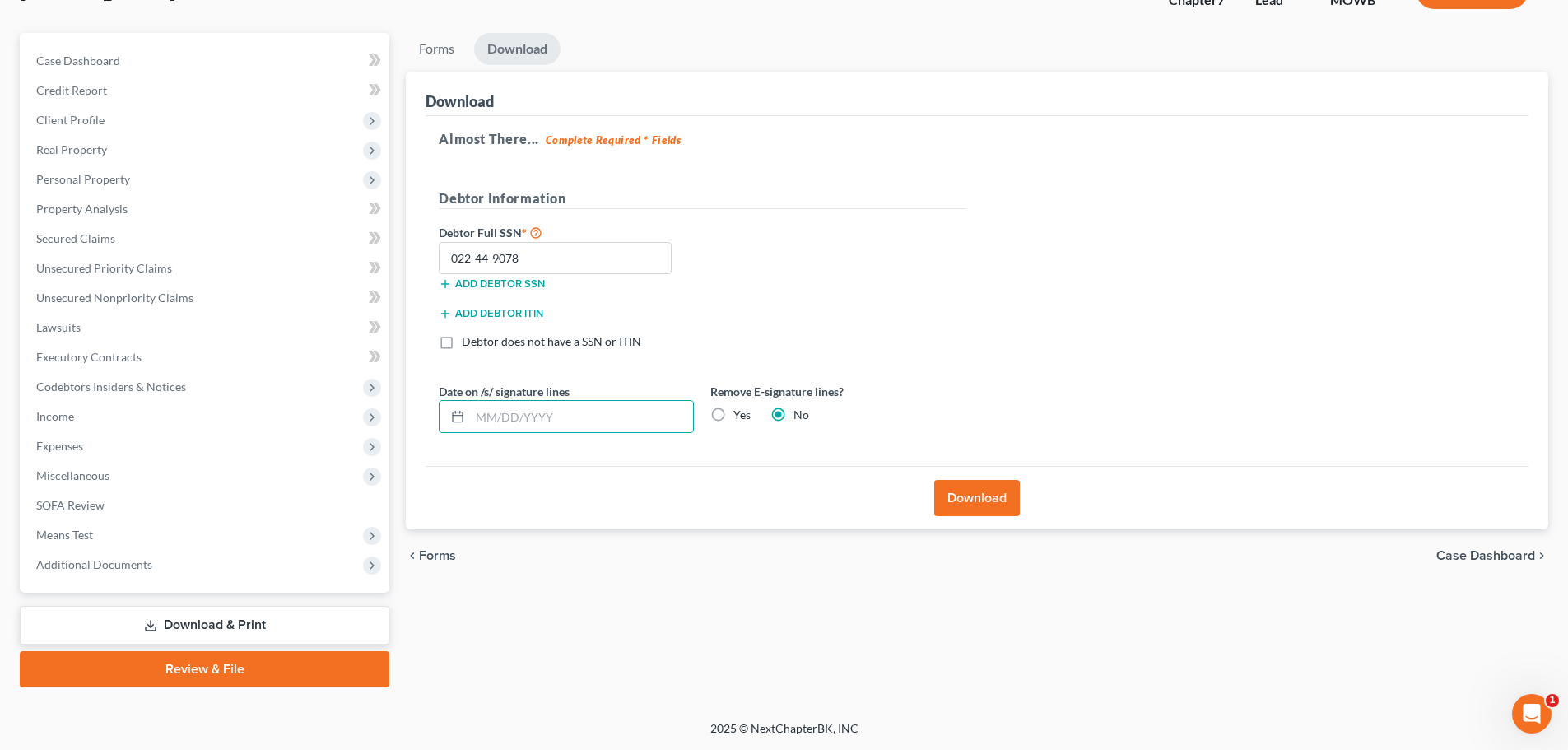
click at [740, 409] on input "Yes" at bounding box center [745, 412] width 11 height 11
radio input "true"
radio input "false"
click at [1028, 512] on div "Download" at bounding box center [977, 498] width 1104 height 63
click at [976, 492] on button "Download" at bounding box center [977, 498] width 86 height 37
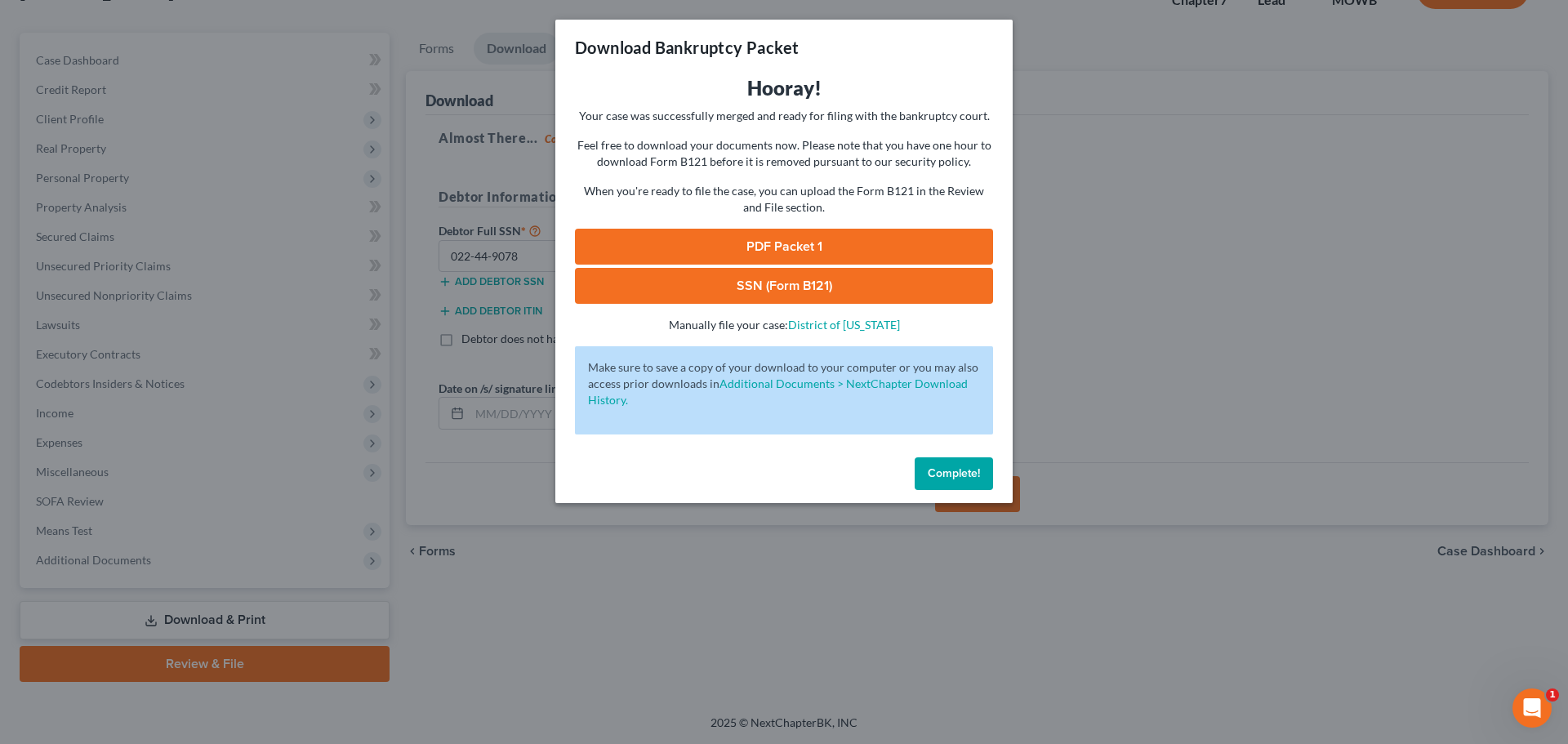
click at [980, 479] on button "Complete!" at bounding box center [954, 473] width 79 height 32
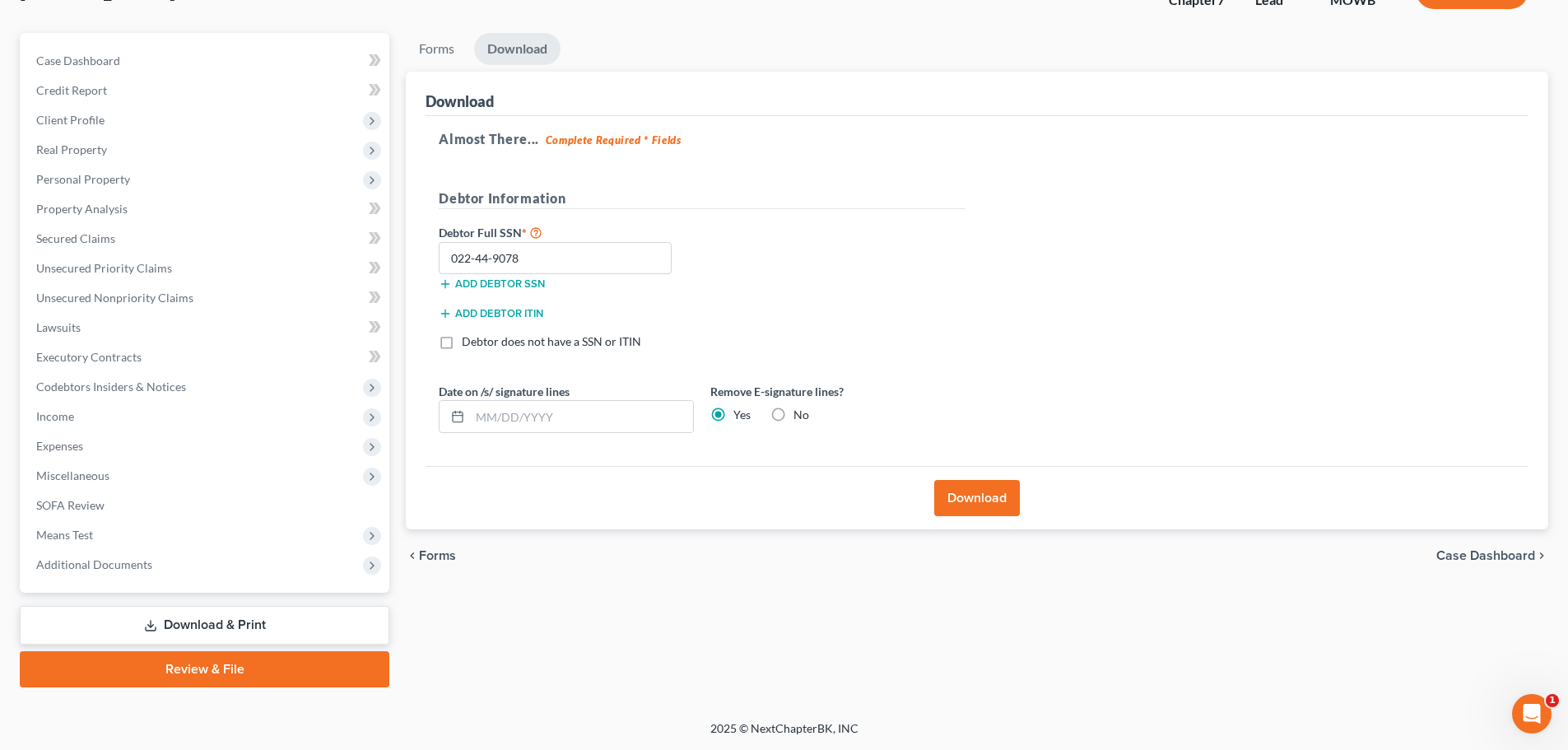
click at [201, 620] on link "Download & Print" at bounding box center [204, 624] width 369 height 39
click at [424, 556] on span "Forms" at bounding box center [437, 555] width 37 height 13
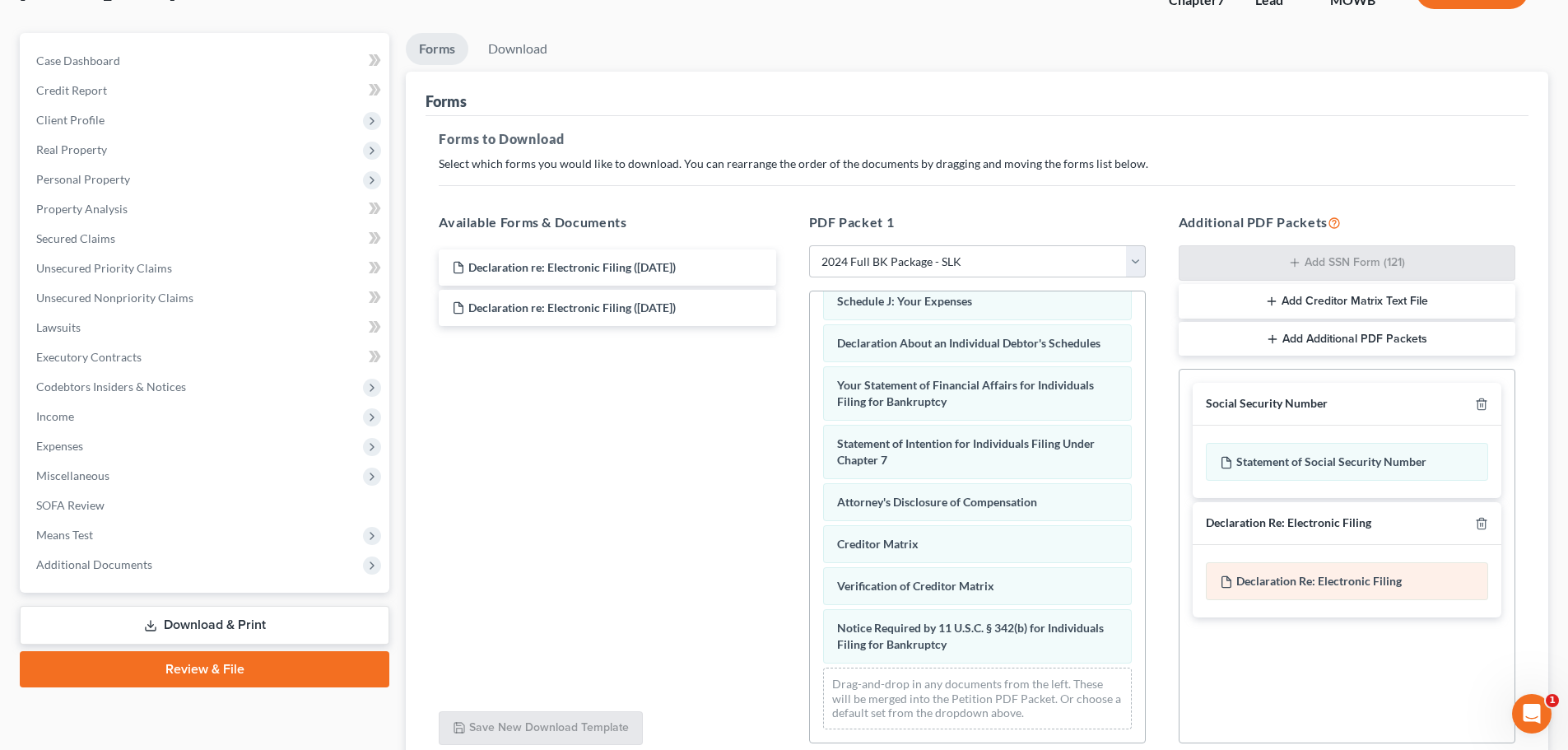
click at [1321, 584] on span "Declaration Re: Electronic Filing" at bounding box center [1319, 581] width 165 height 14
click at [1284, 575] on span "Declaration Re: Electronic Filing" at bounding box center [1319, 581] width 165 height 14
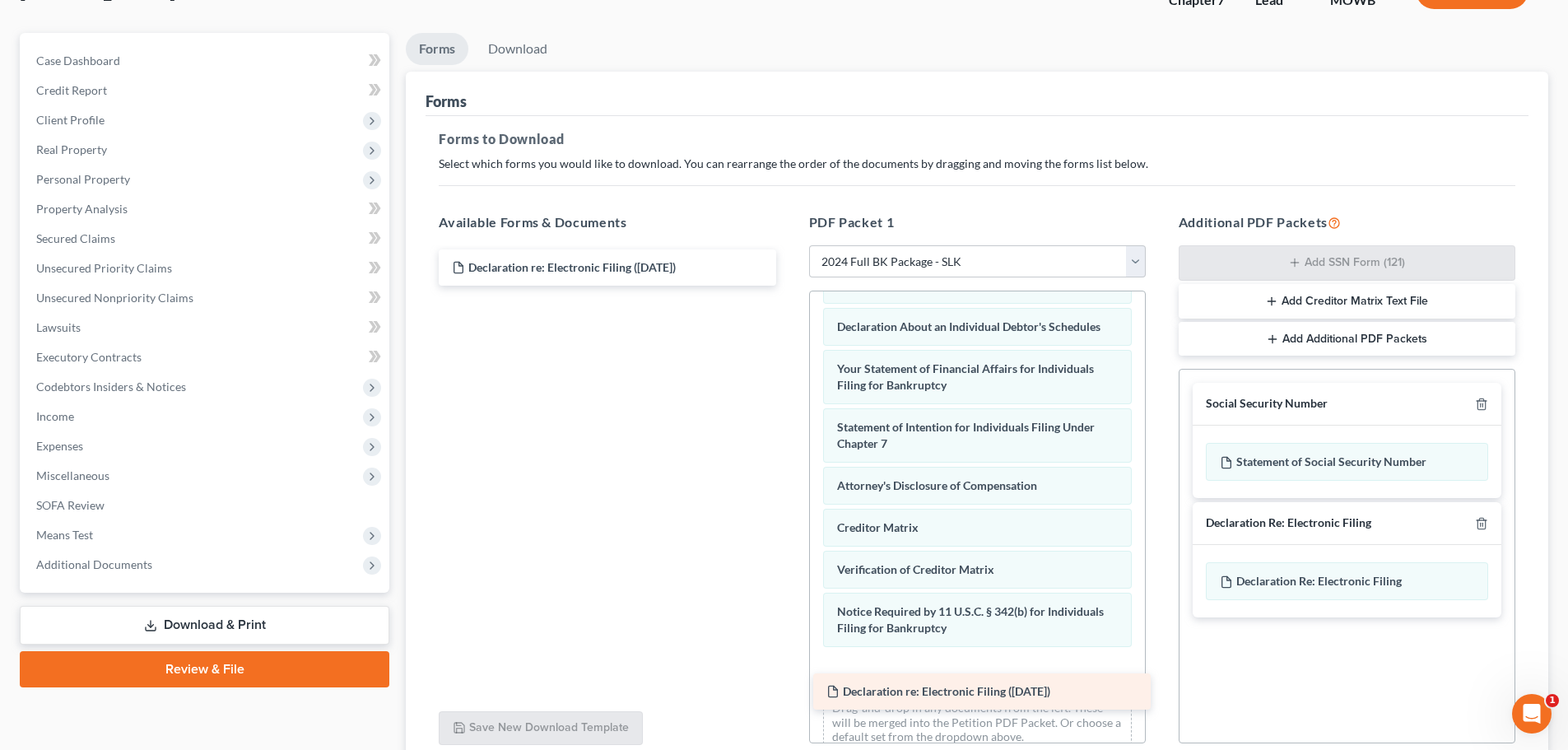
drag, startPoint x: 600, startPoint y: 303, endPoint x: 974, endPoint y: 687, distance: 536.0
click at [789, 286] on div "Declaration re: Electronic Filing ([DATE]) Declaration re: Electronic Filing ([…" at bounding box center [607, 267] width 363 height 37
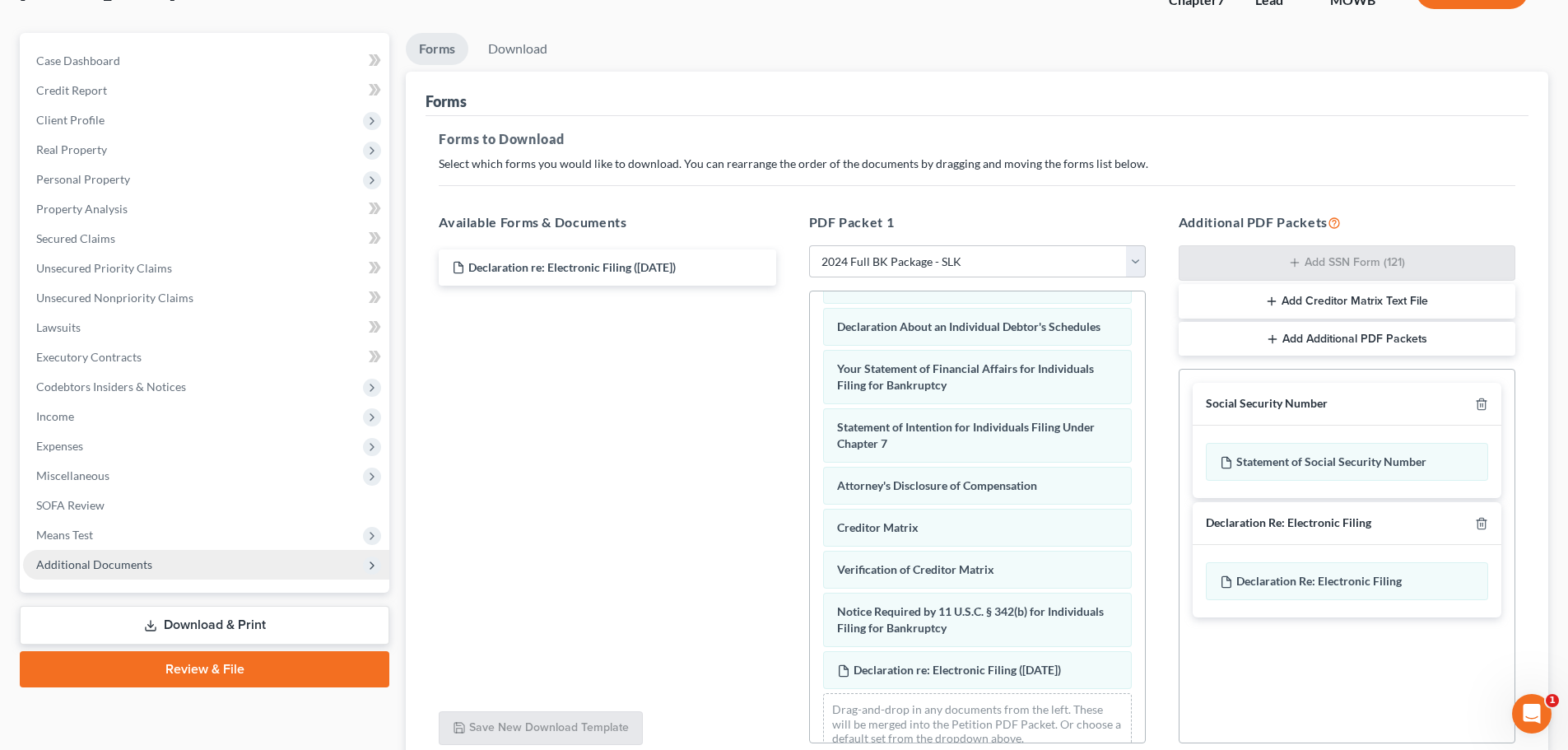
click at [115, 560] on span "Additional Documents" at bounding box center [94, 564] width 116 height 14
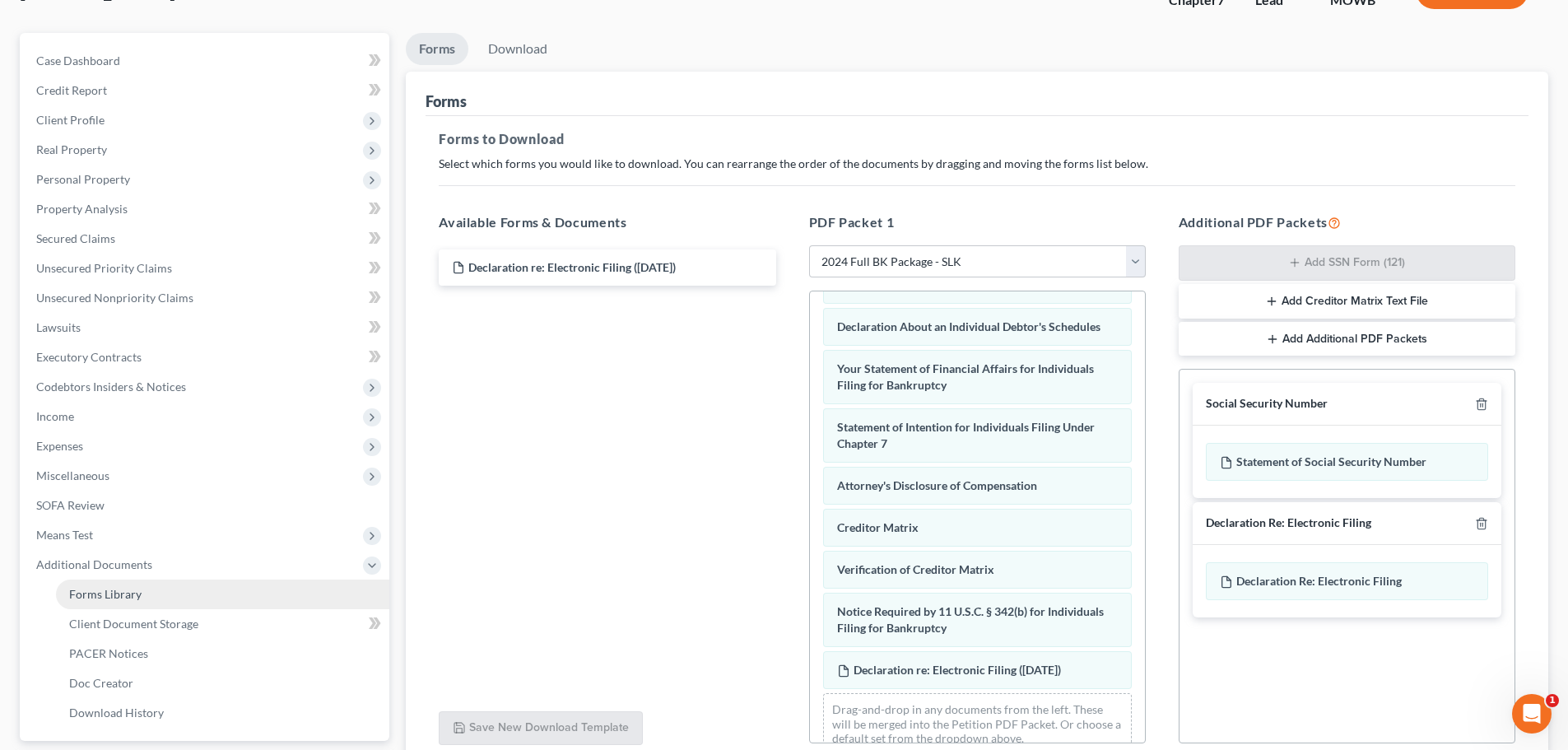
click at [133, 599] on span "Forms Library" at bounding box center [105, 594] width 72 height 14
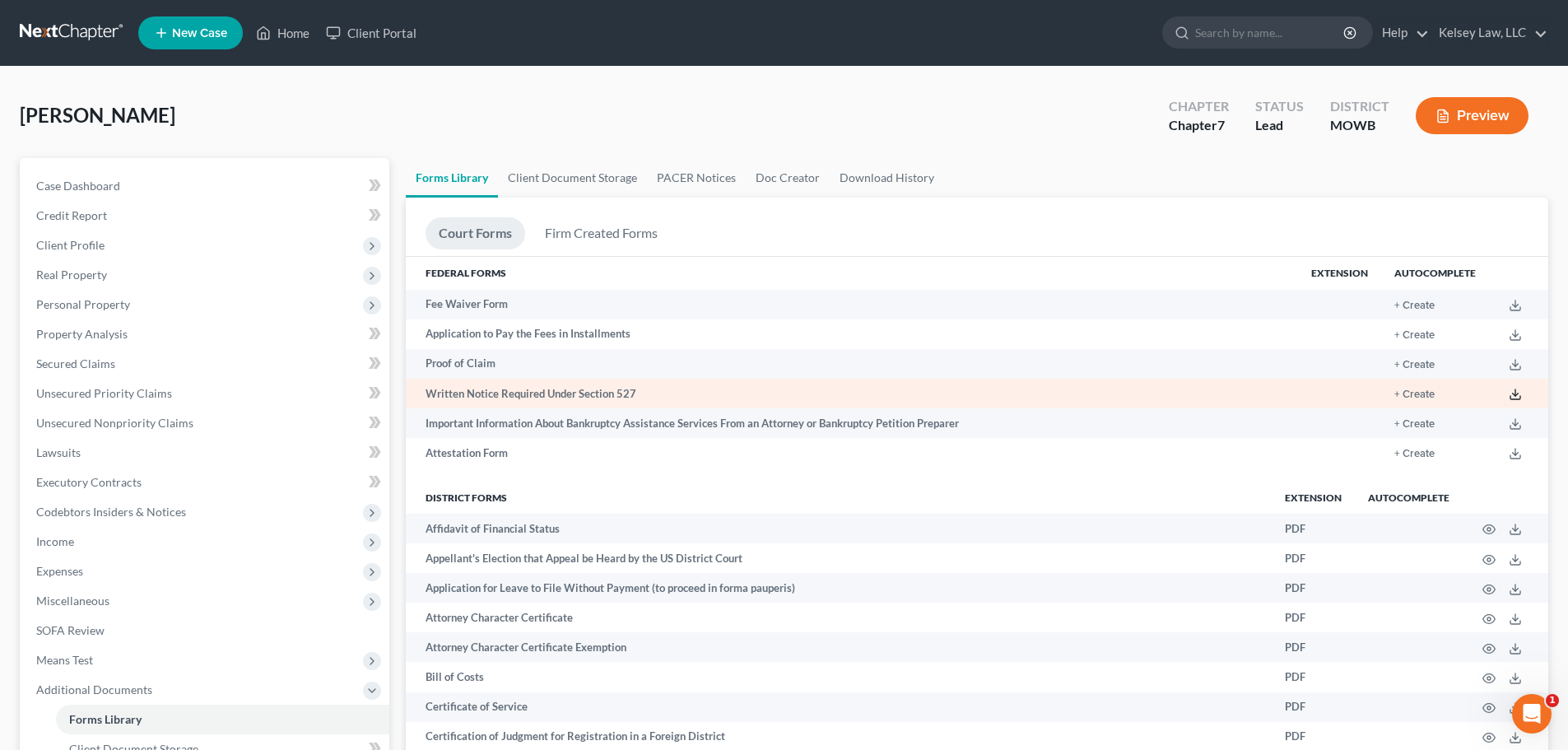
click at [1515, 396] on polyline at bounding box center [1517, 395] width 6 height 2
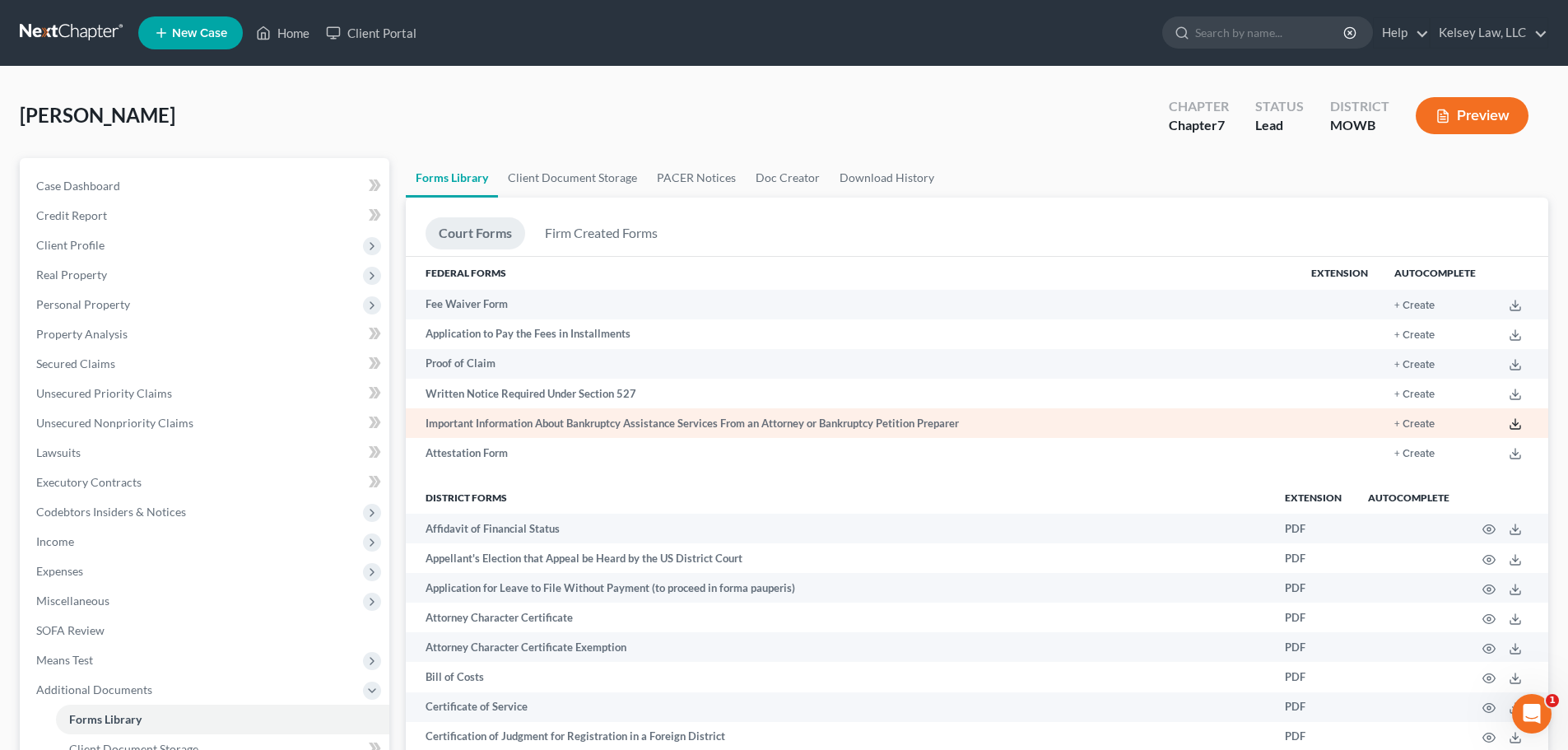
click at [1512, 423] on icon at bounding box center [1516, 423] width 13 height 13
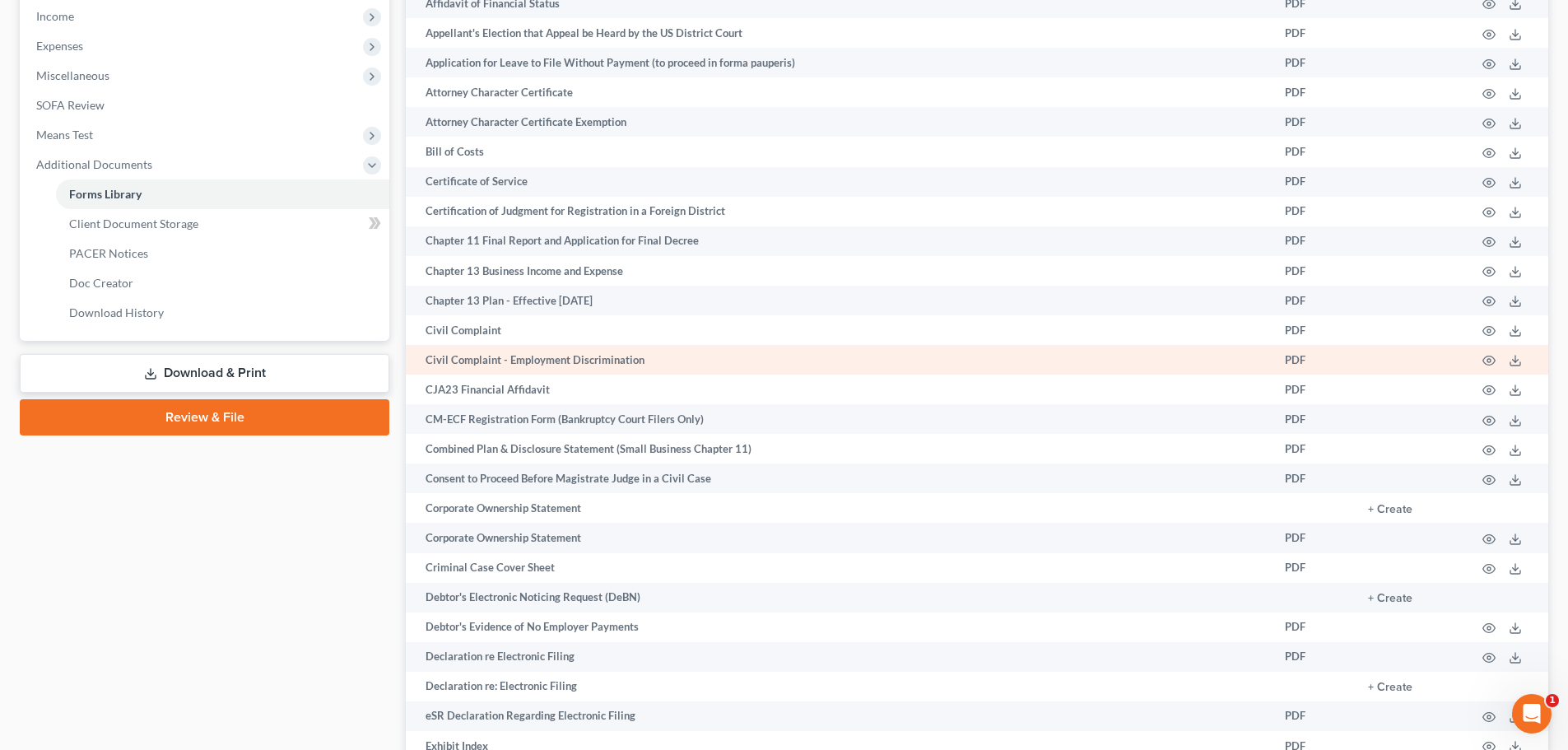
scroll to position [576, 0]
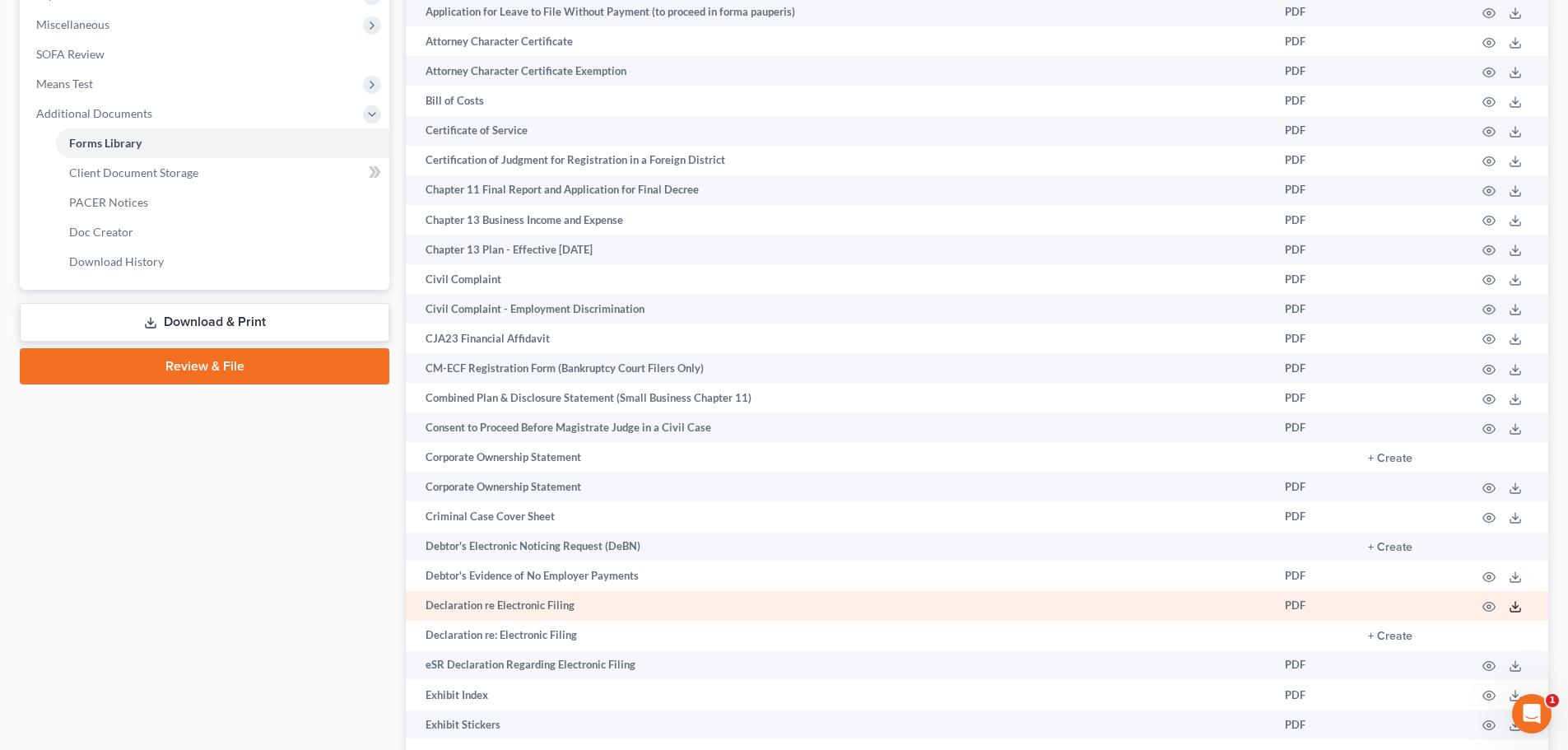
click at [1519, 607] on icon at bounding box center [1516, 606] width 13 height 13
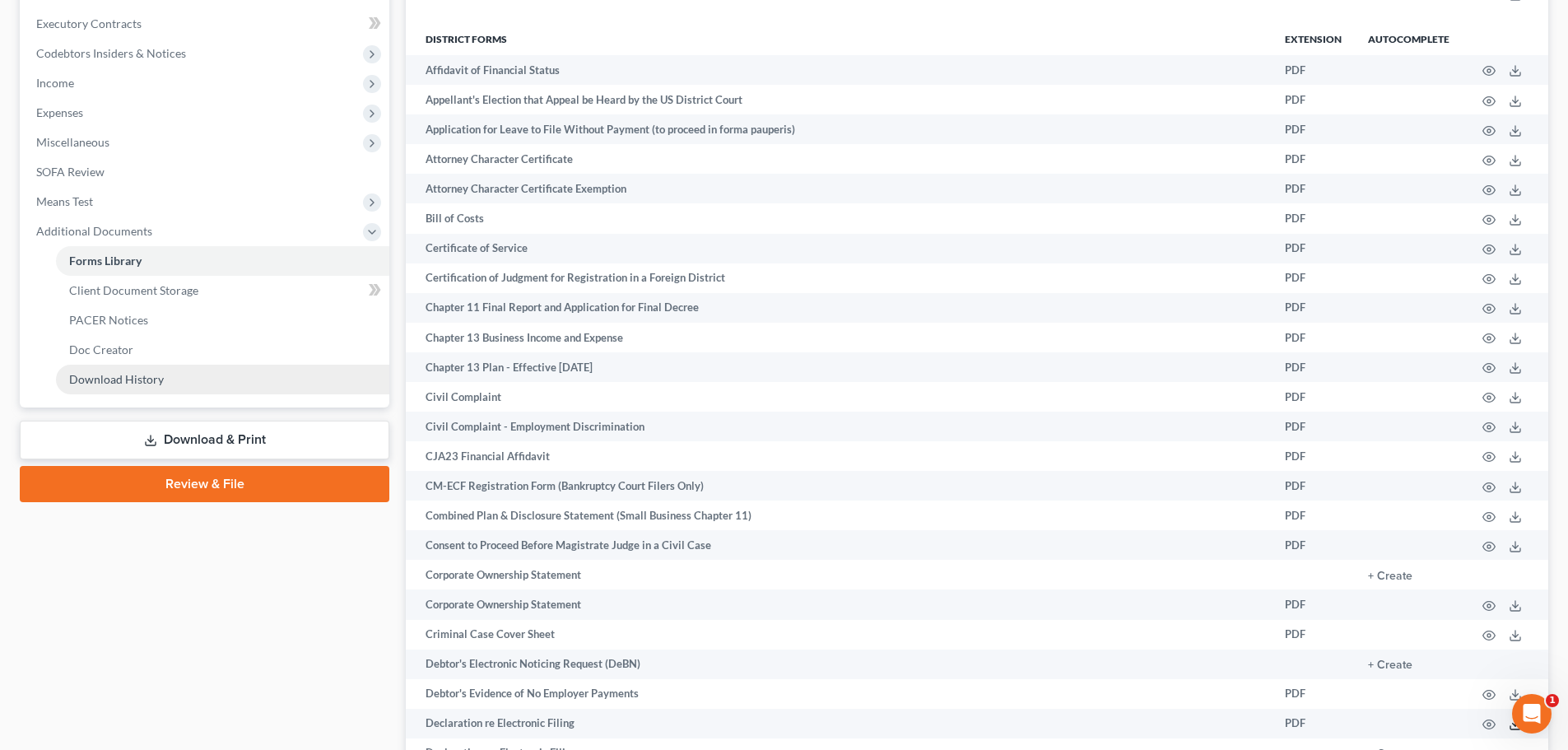
scroll to position [412, 0]
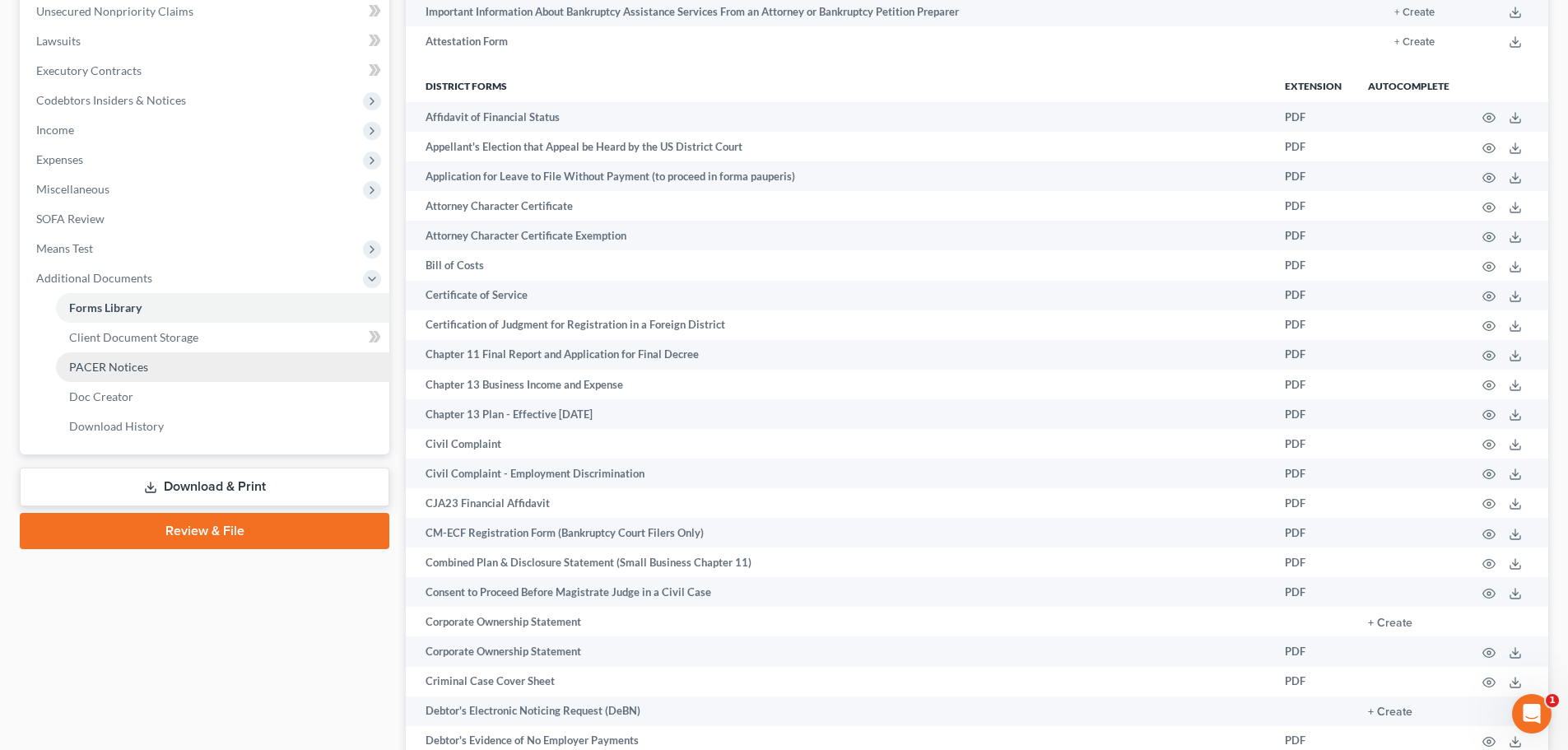
drag, startPoint x: 220, startPoint y: 492, endPoint x: 228, endPoint y: 492, distance: 8.0
click at [222, 492] on link "Download & Print" at bounding box center [204, 486] width 369 height 39
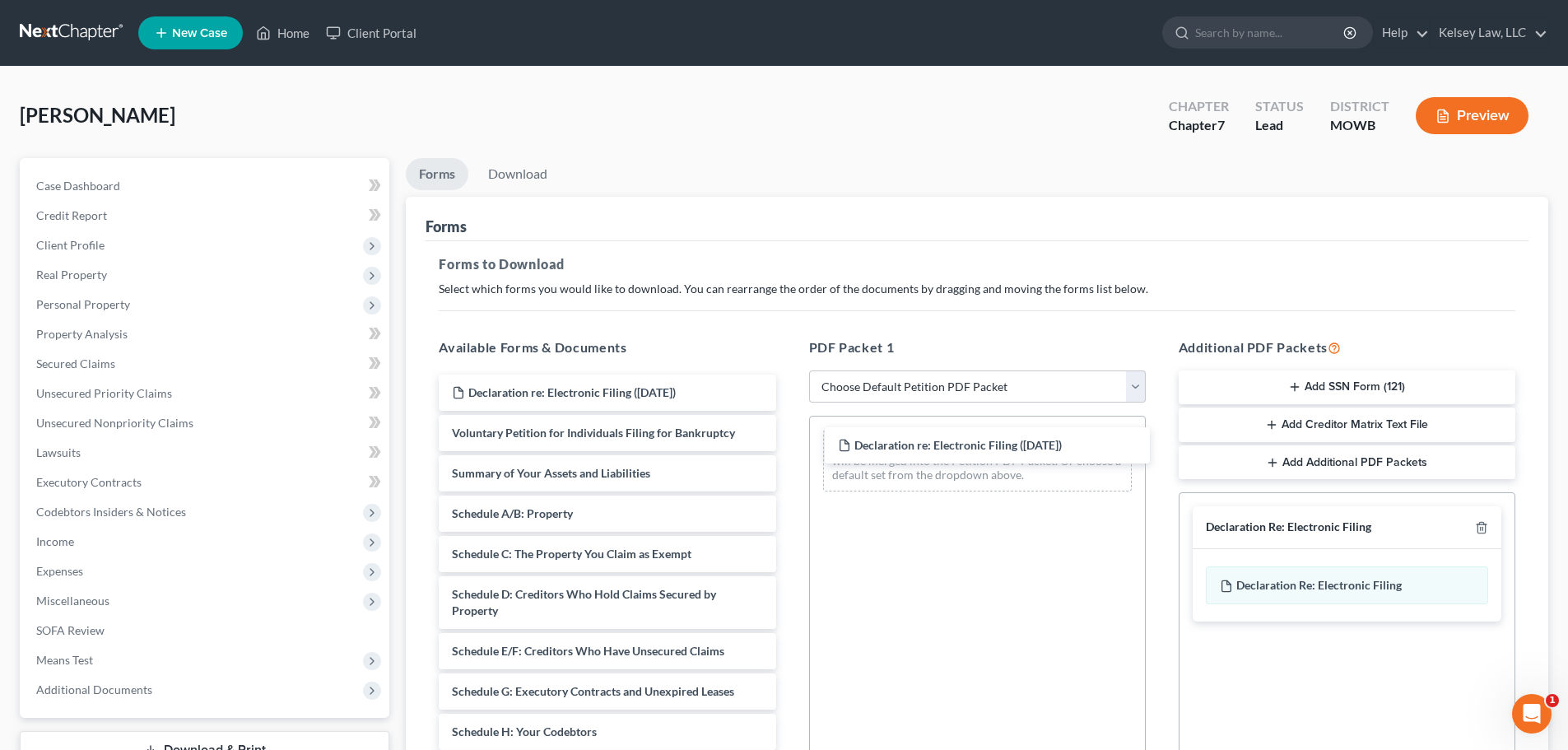
drag, startPoint x: 580, startPoint y: 389, endPoint x: 953, endPoint y: 449, distance: 377.8
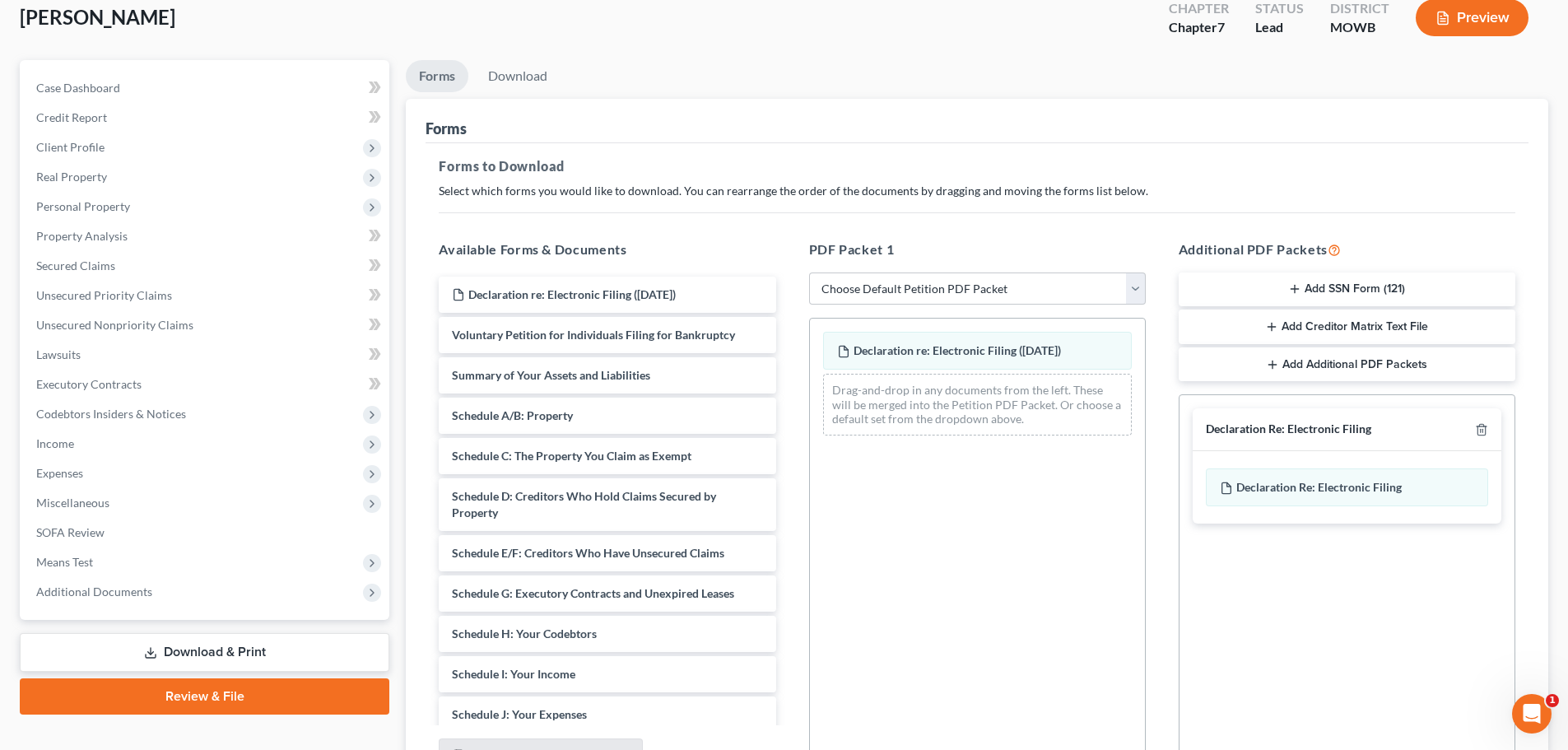
scroll to position [266, 0]
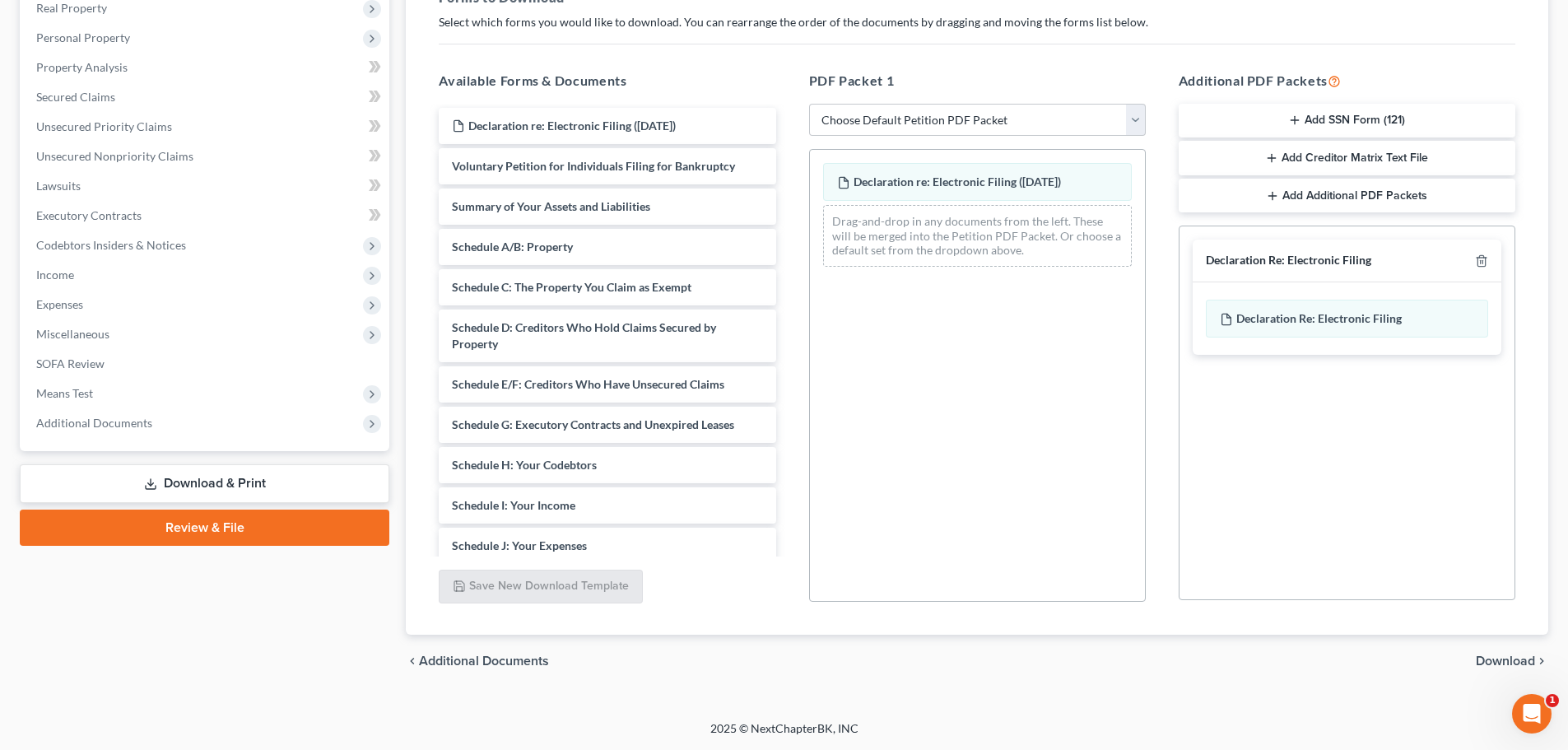
click at [1516, 659] on span "Download" at bounding box center [1506, 660] width 59 height 13
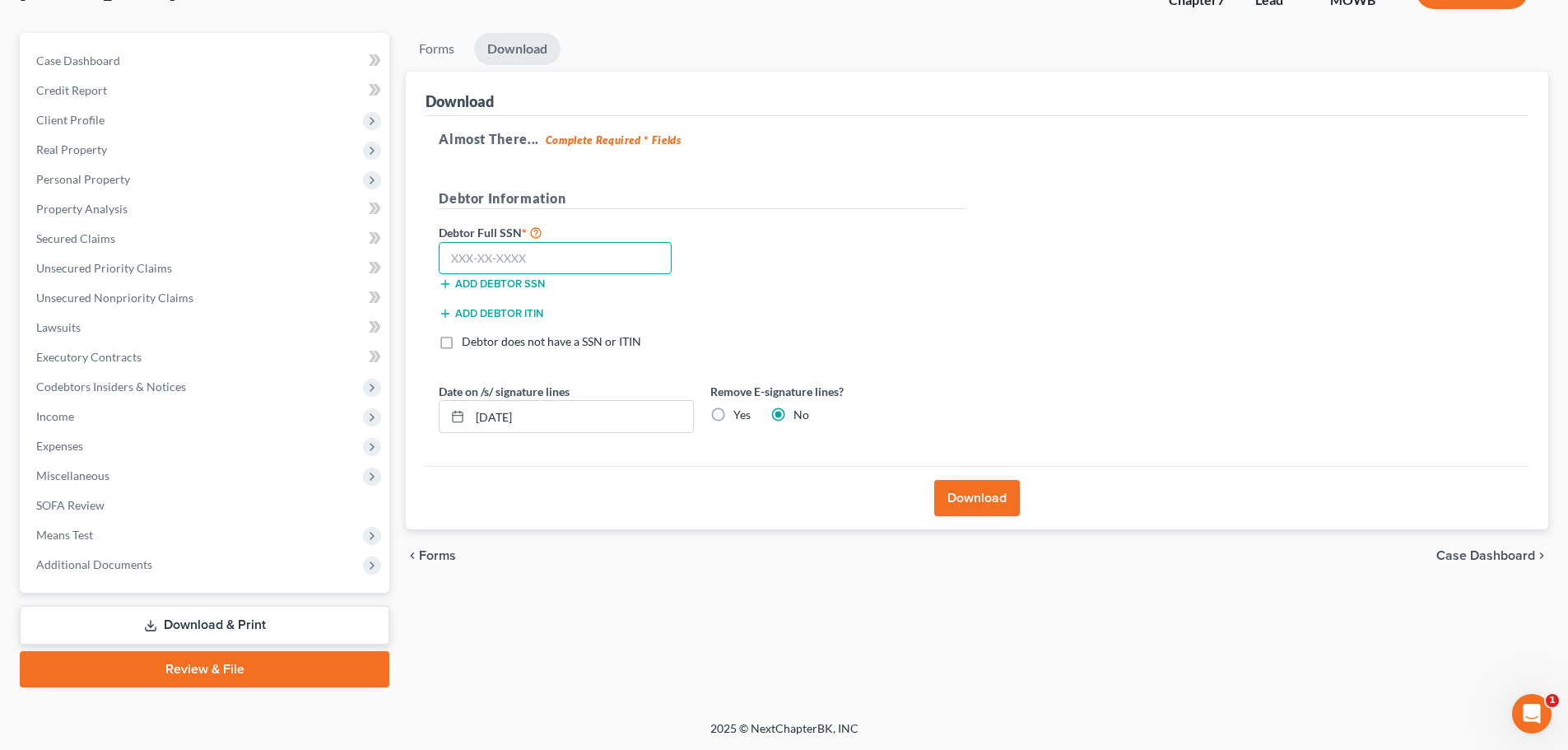
click at [470, 257] on input "text" at bounding box center [554, 258] width 233 height 33
type input "022-44-9078"
drag, startPoint x: 543, startPoint y: 414, endPoint x: 431, endPoint y: 393, distance: 114.0
click at [431, 393] on div "Date on /s/ signature lines [DATE]" at bounding box center [566, 408] width 271 height 50
click at [734, 422] on label "Yes" at bounding box center [741, 415] width 17 height 17
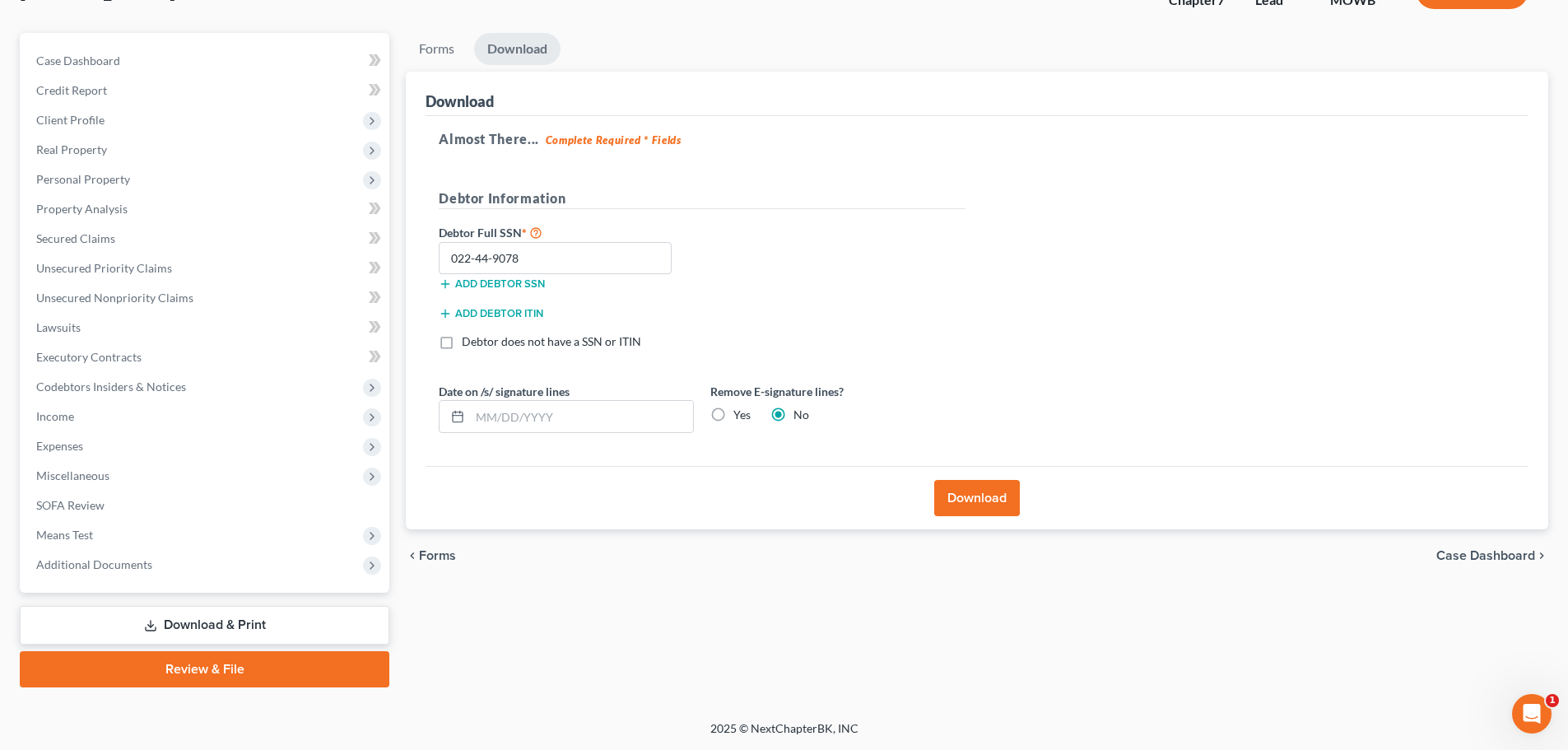
click at [740, 418] on input "Yes" at bounding box center [745, 412] width 11 height 11
radio input "true"
radio input "false"
click at [976, 507] on button "Download" at bounding box center [977, 498] width 86 height 37
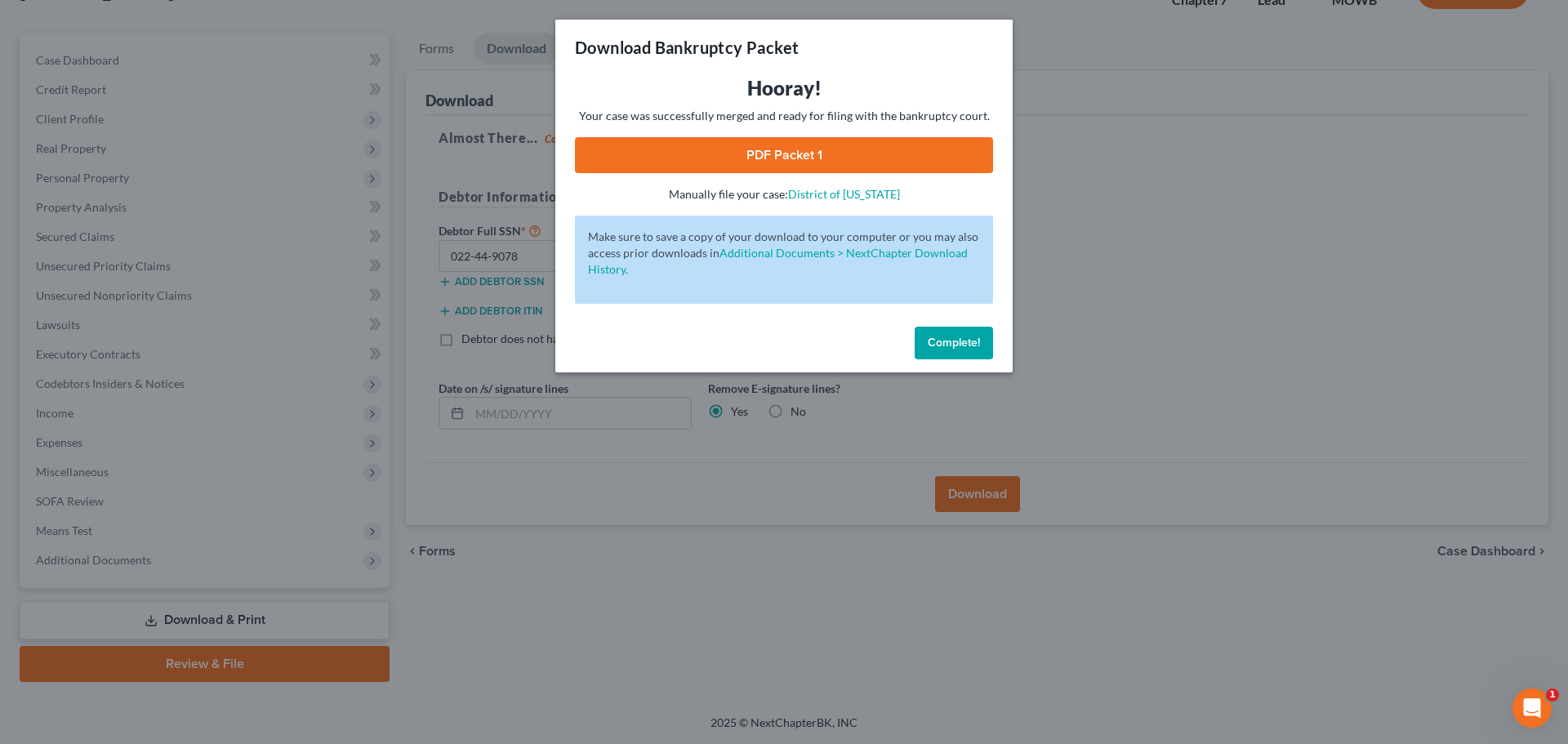
click at [793, 144] on link "PDF Packet 1" at bounding box center [784, 155] width 418 height 36
